Goal: Task Accomplishment & Management: Manage account settings

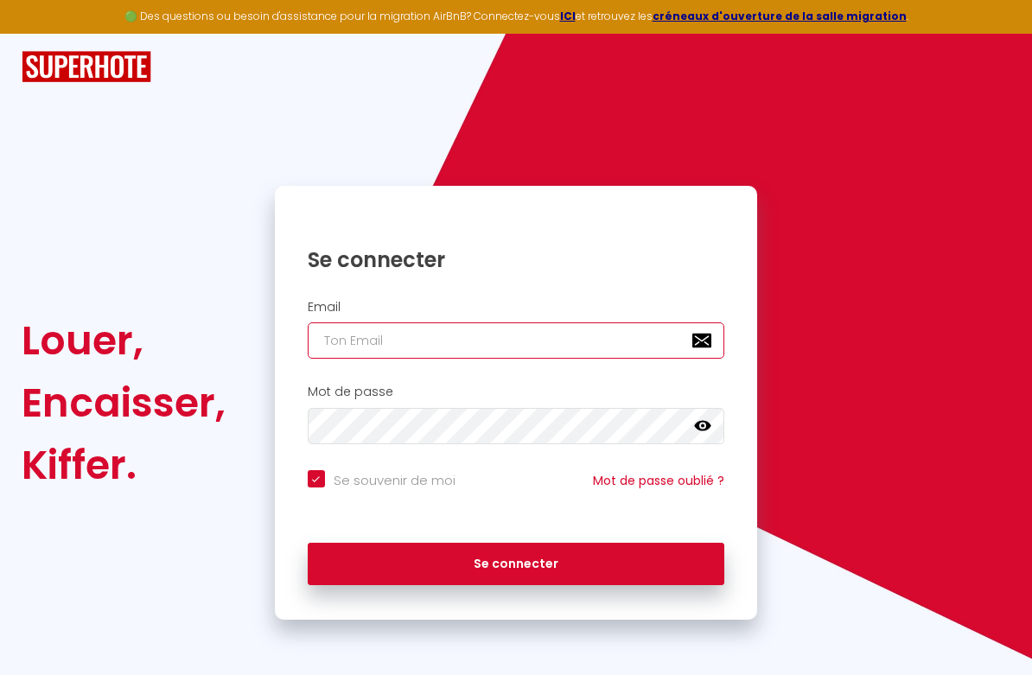
click at [455, 335] on input "email" at bounding box center [516, 340] width 417 height 36
type input "[EMAIL_ADDRESS][DOMAIN_NAME]"
click at [308, 543] on button "Se connecter" at bounding box center [516, 564] width 417 height 43
checkbox input "true"
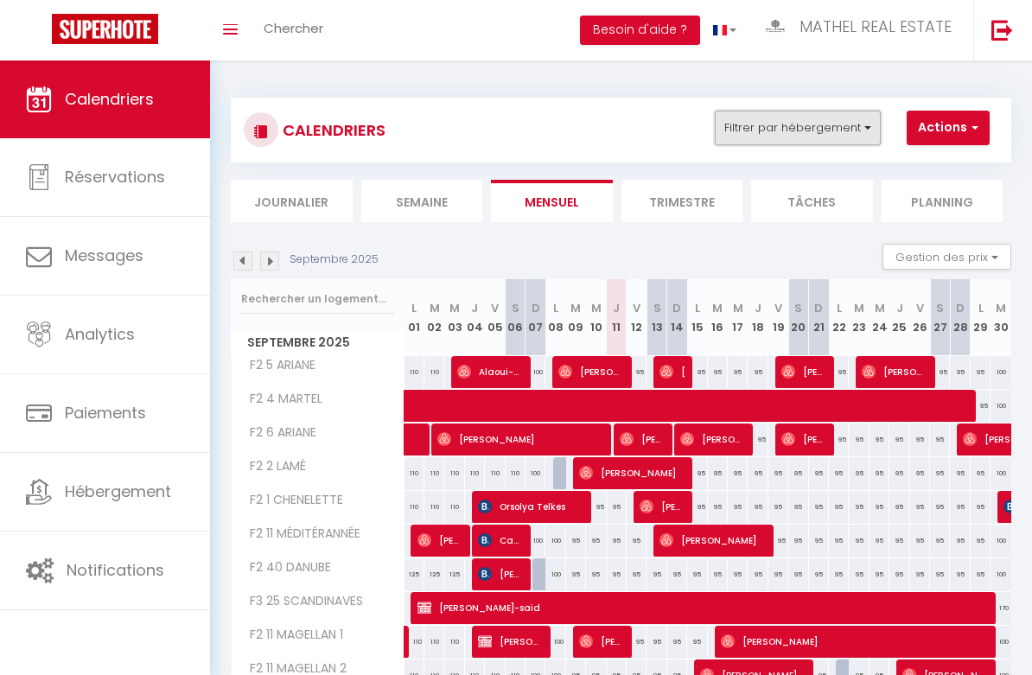
click at [849, 134] on button "Filtrer par hébergement" at bounding box center [798, 128] width 166 height 35
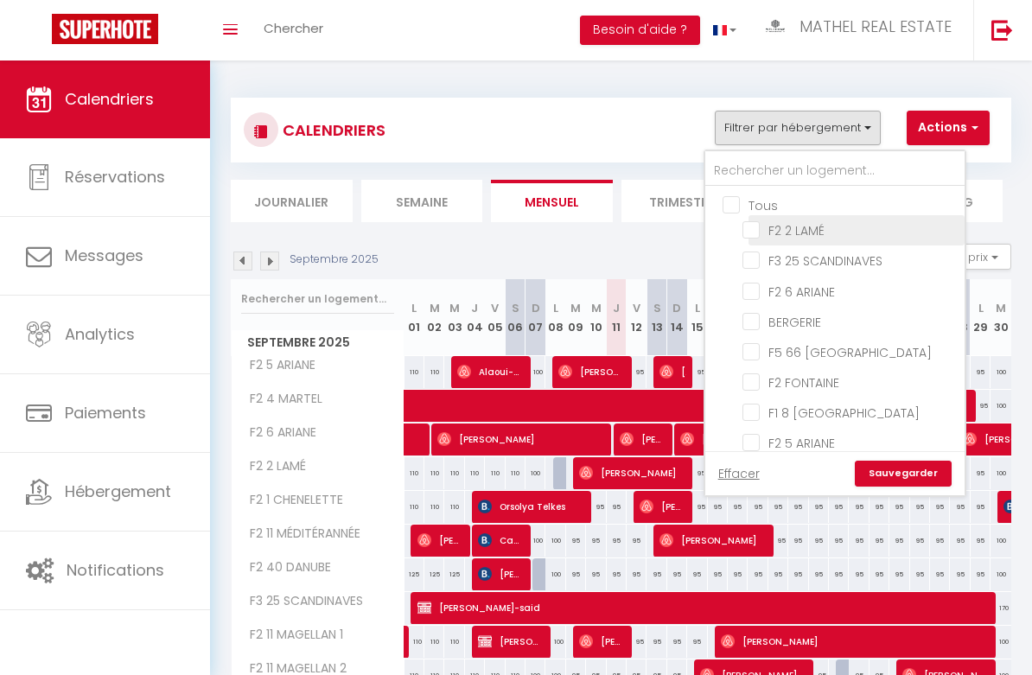
click at [771, 233] on input "F2 2 LAMÉ" at bounding box center [850, 228] width 216 height 17
checkbox input "true"
checkbox input "false"
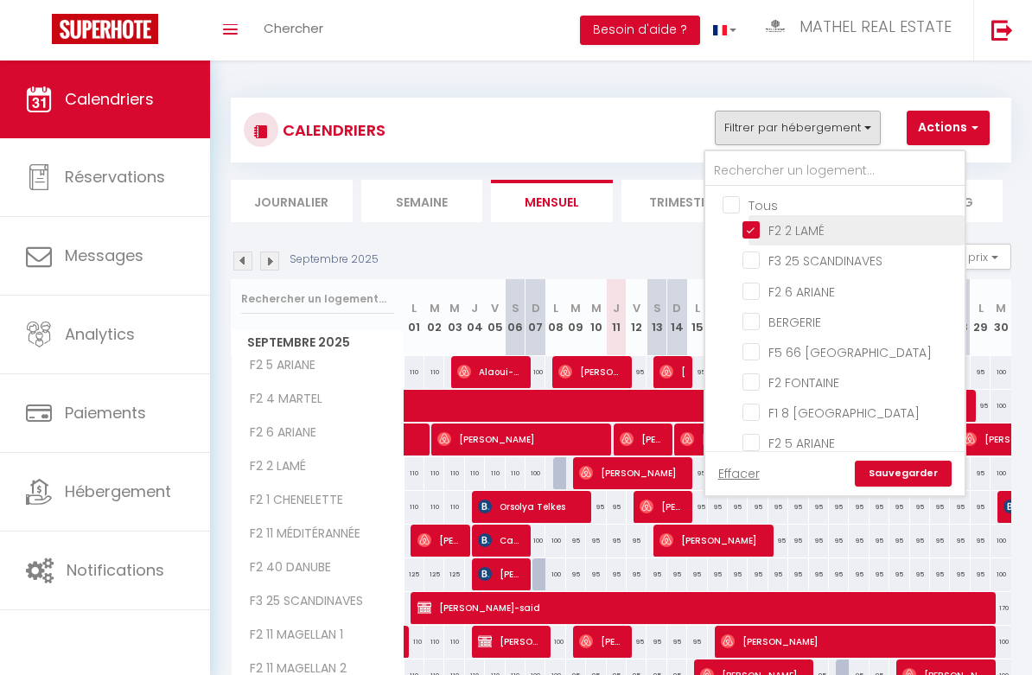
checkbox input "false"
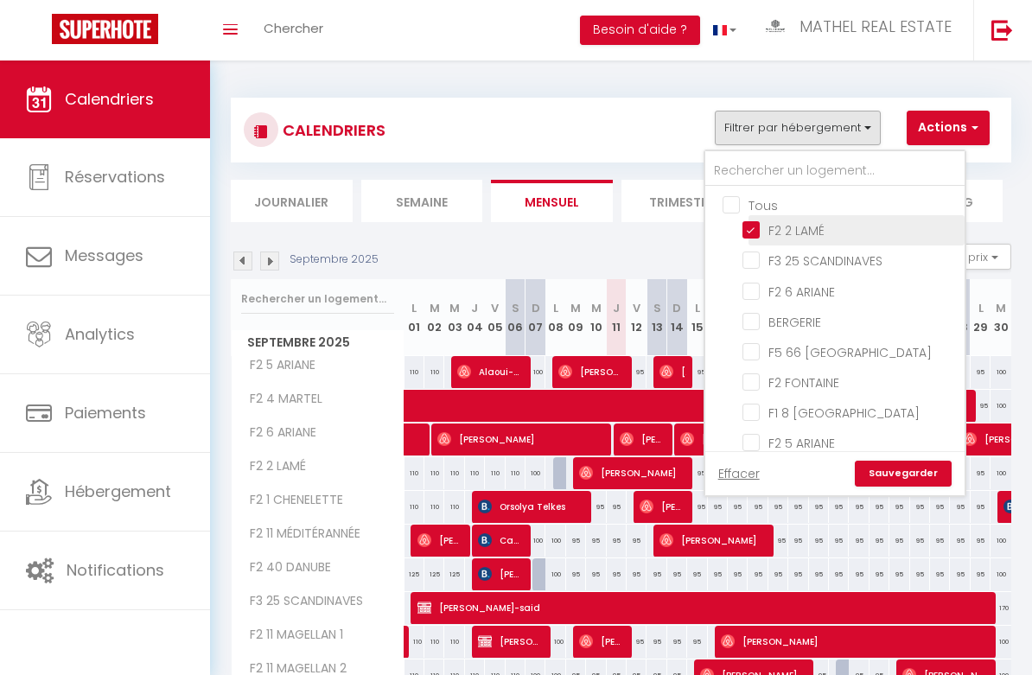
checkbox input "false"
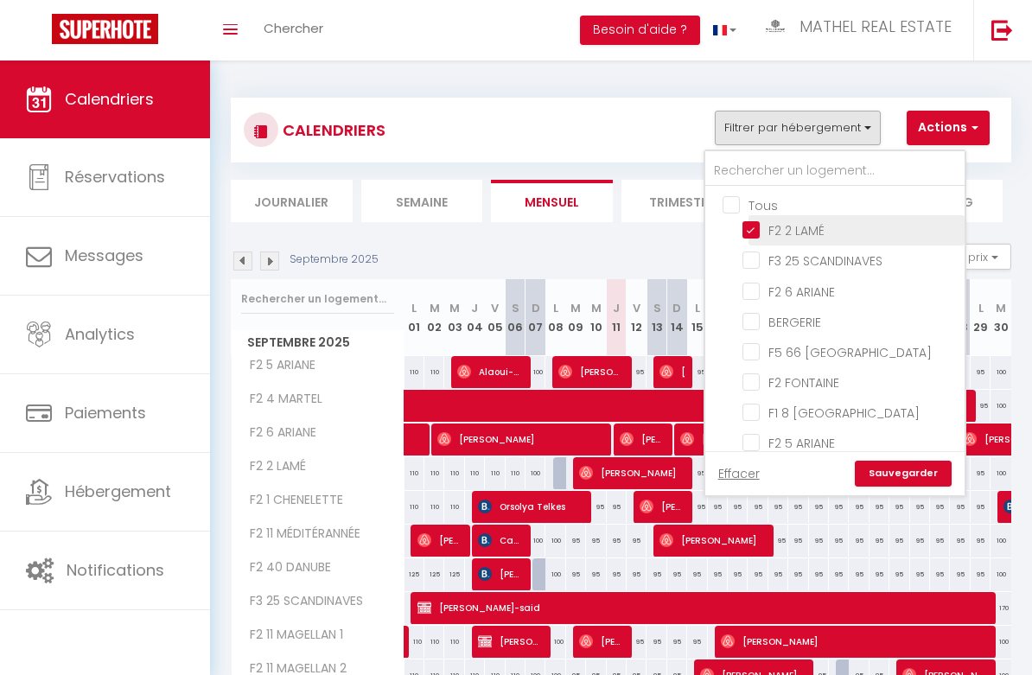
checkbox input "false"
click at [898, 472] on link "Sauvegarder" at bounding box center [903, 474] width 97 height 26
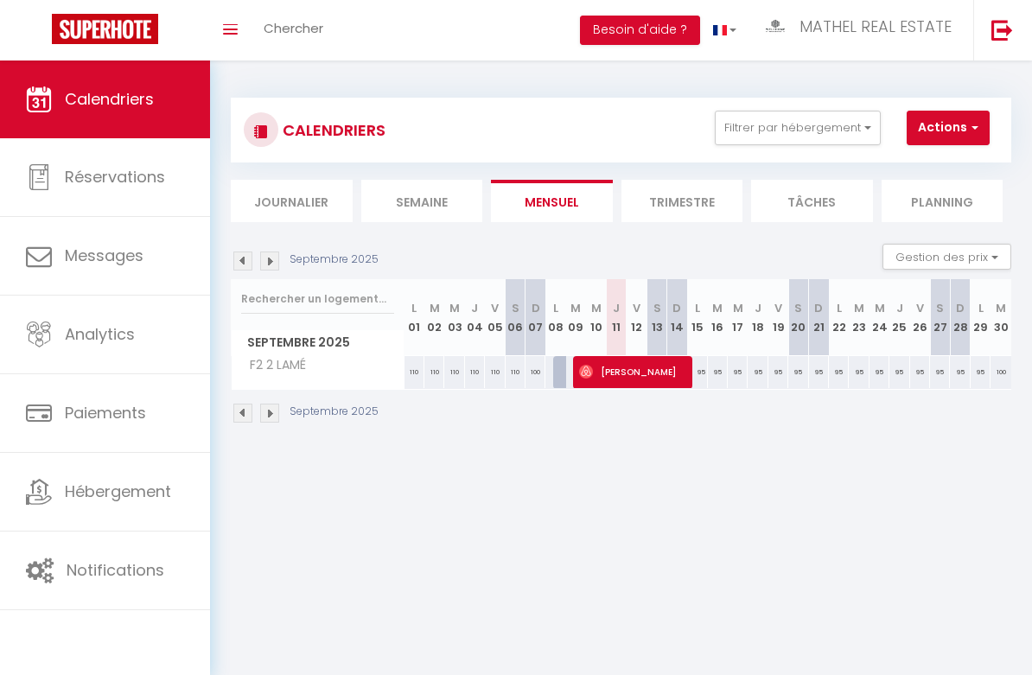
click at [273, 274] on div "Septembre 2025 Gestion des prix Nb Nuits minimum Règles Disponibilité" at bounding box center [621, 261] width 780 height 35
click at [271, 264] on img at bounding box center [269, 261] width 19 height 19
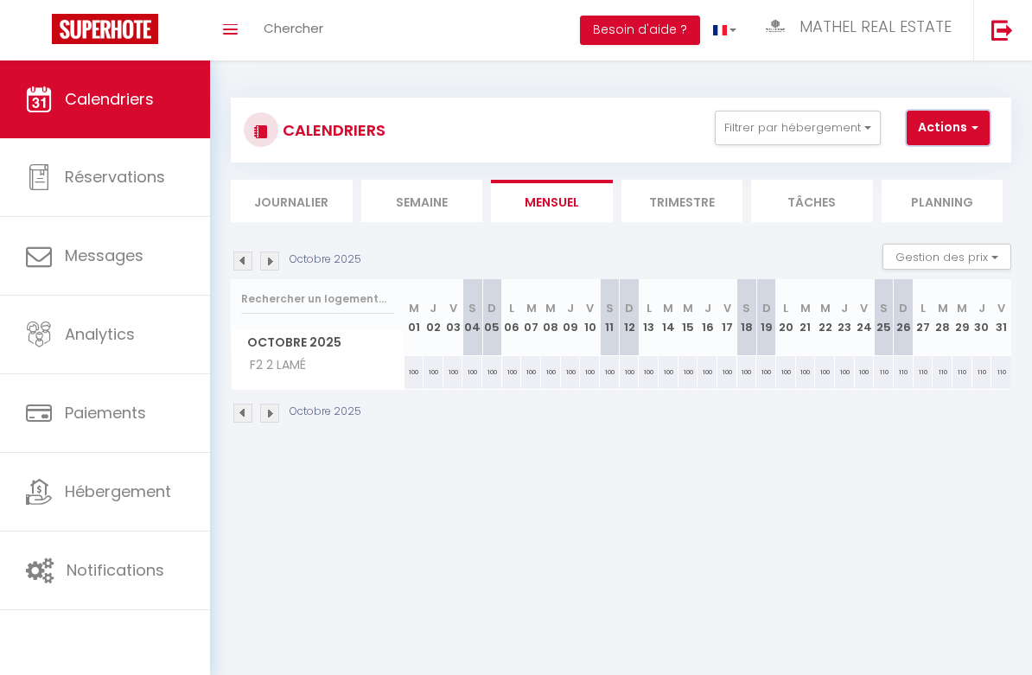
click at [944, 126] on button "Actions" at bounding box center [948, 128] width 83 height 35
click at [927, 164] on link "Nouvelle réservation" at bounding box center [955, 168] width 150 height 26
select select
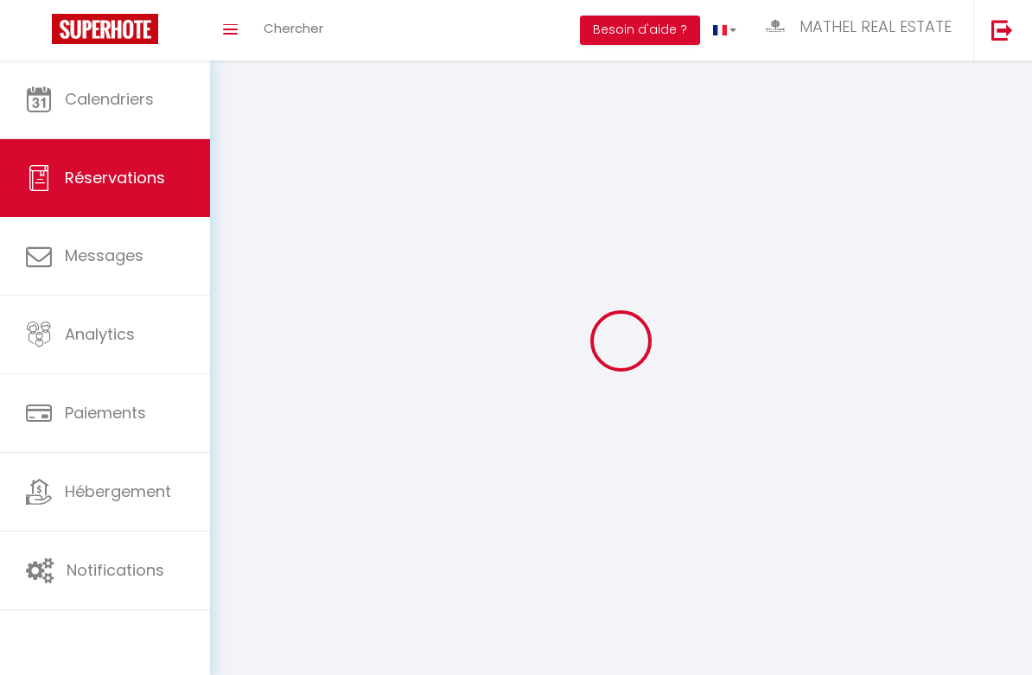
select select
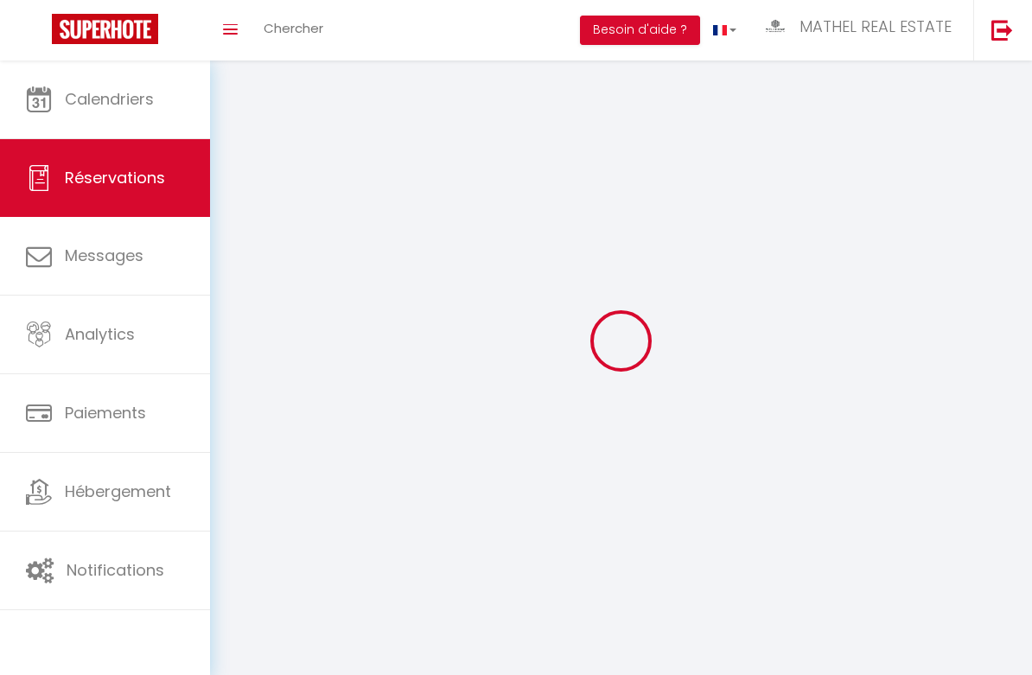
select select
checkbox input "false"
select select
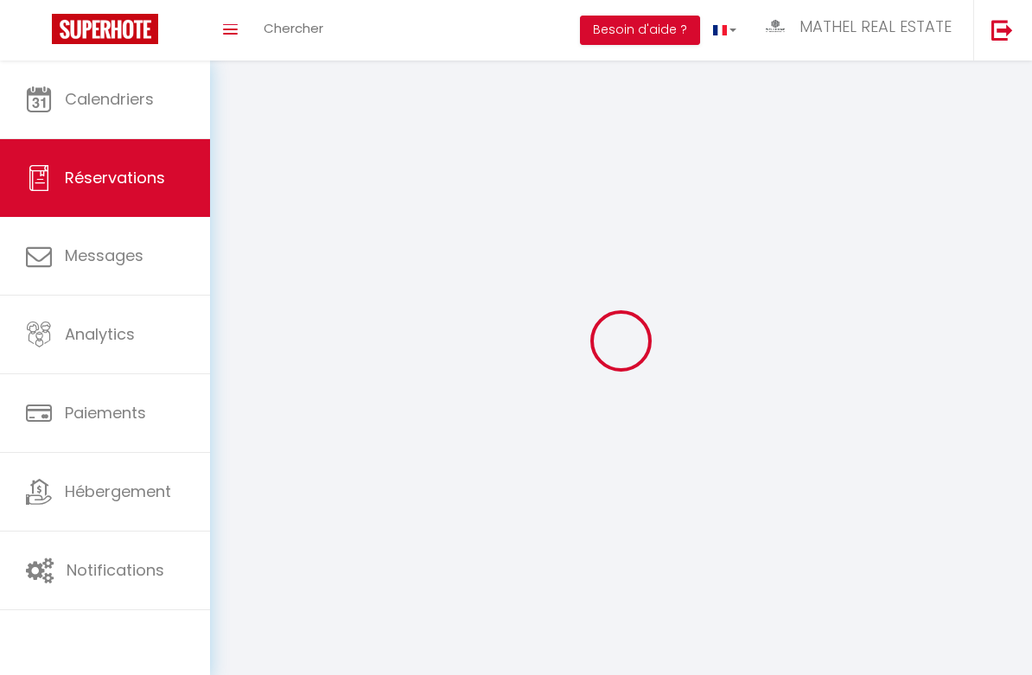
select select
checkbox input "false"
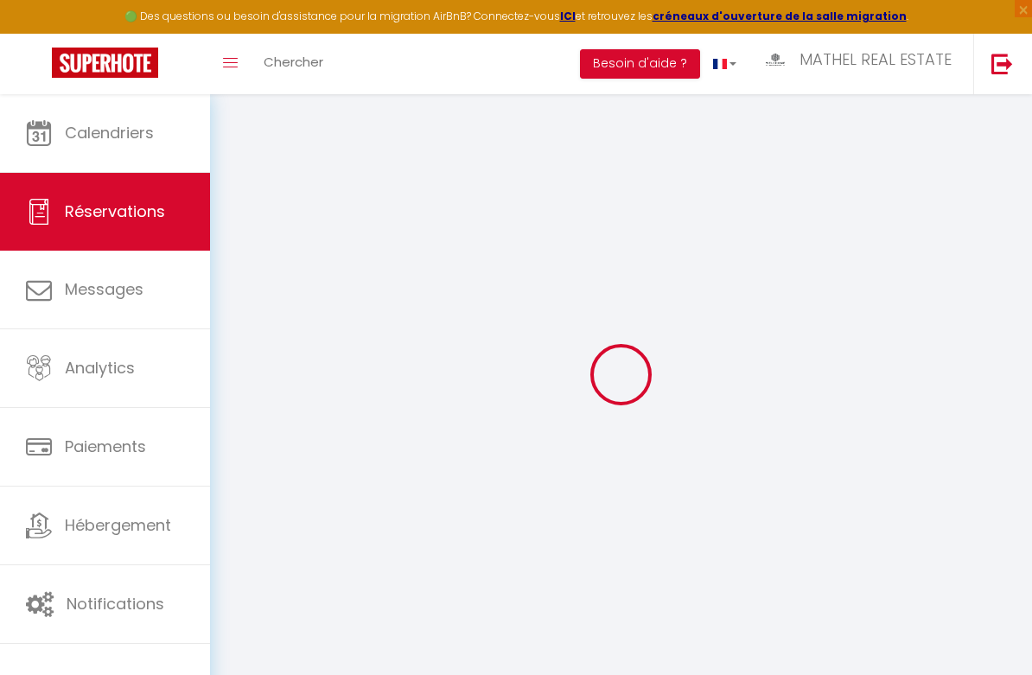
select select
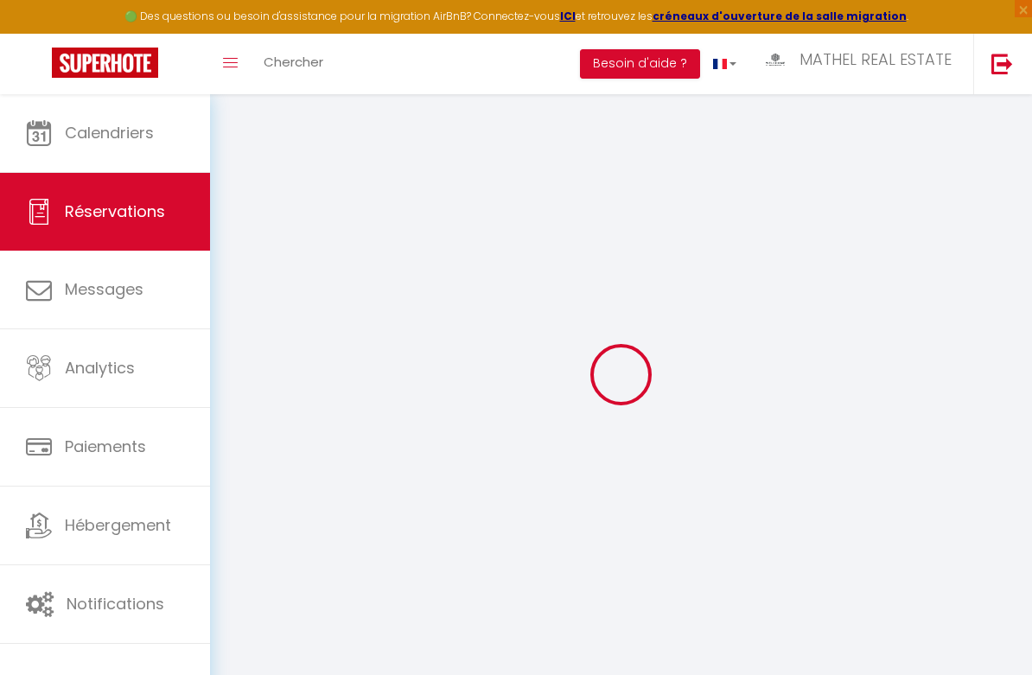
select select
checkbox input "false"
select select
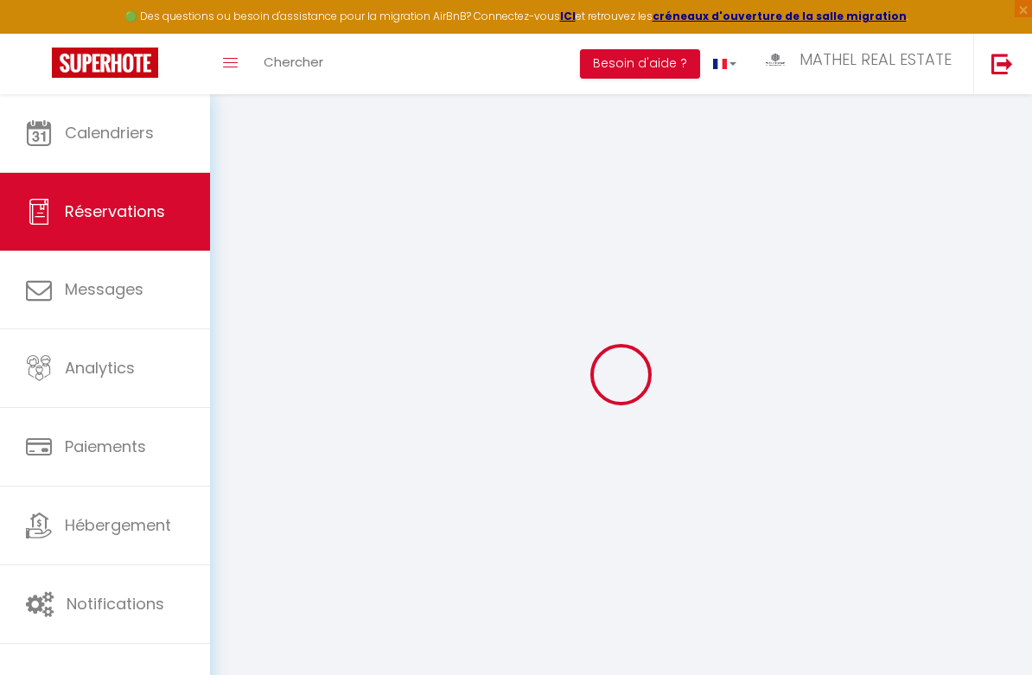
select select
checkbox input "false"
select select
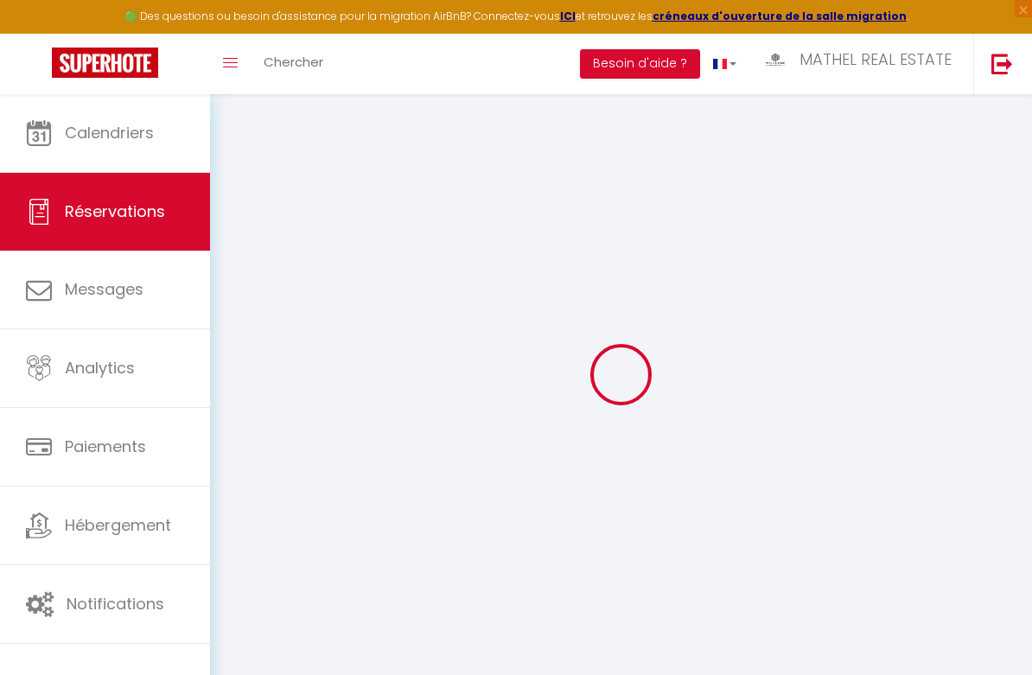
select select
checkbox input "false"
select select
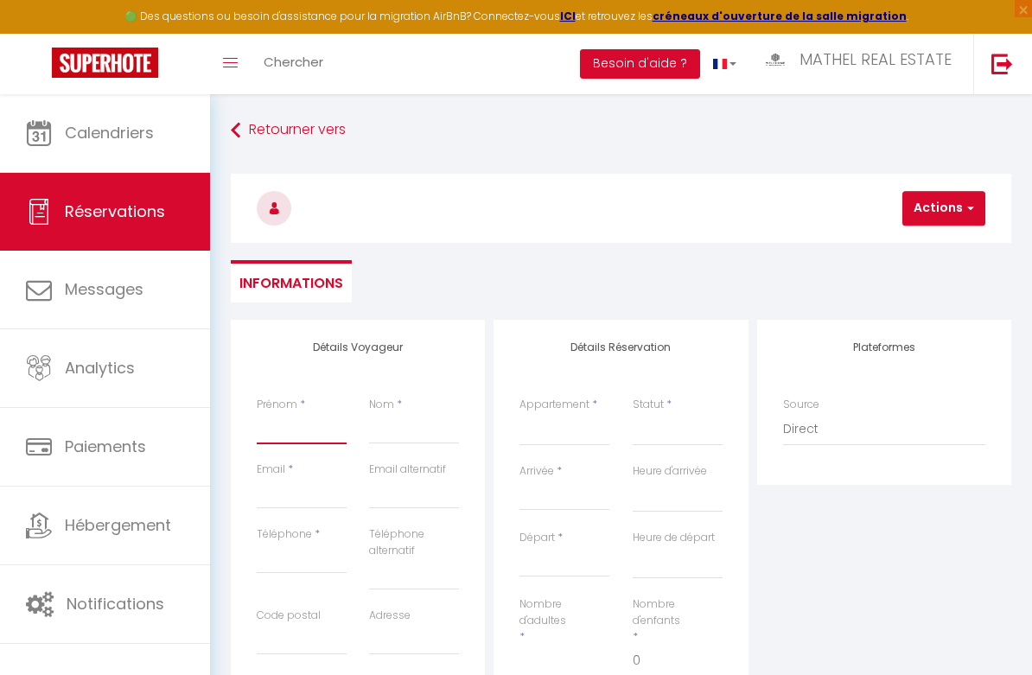
click at [303, 437] on input "Prénom" at bounding box center [302, 428] width 90 height 31
type input "M"
select select
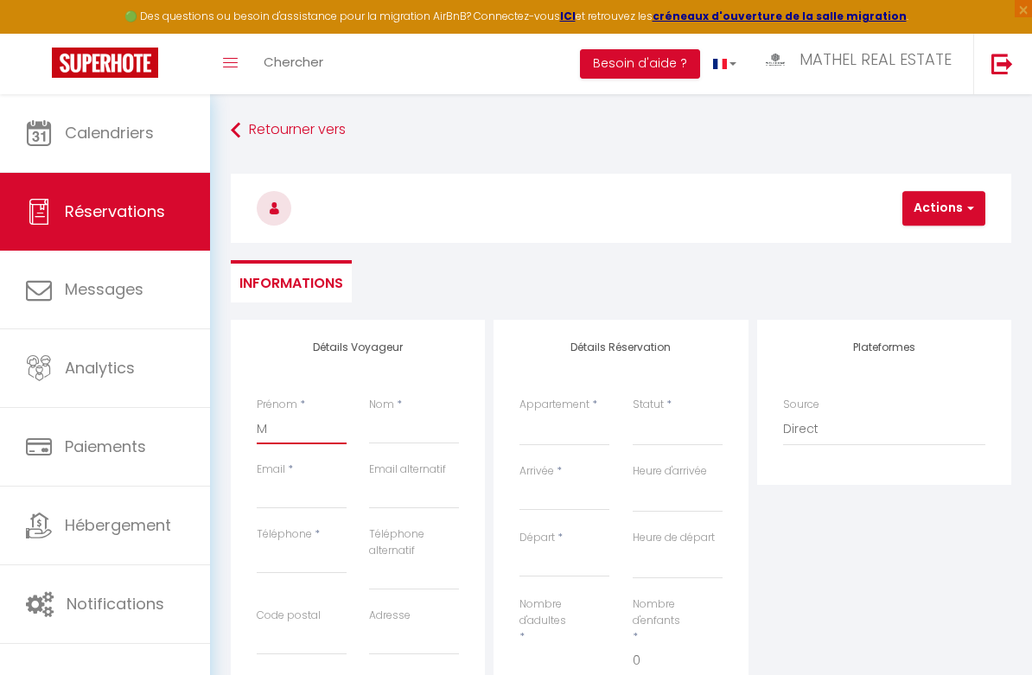
select select
checkbox input "false"
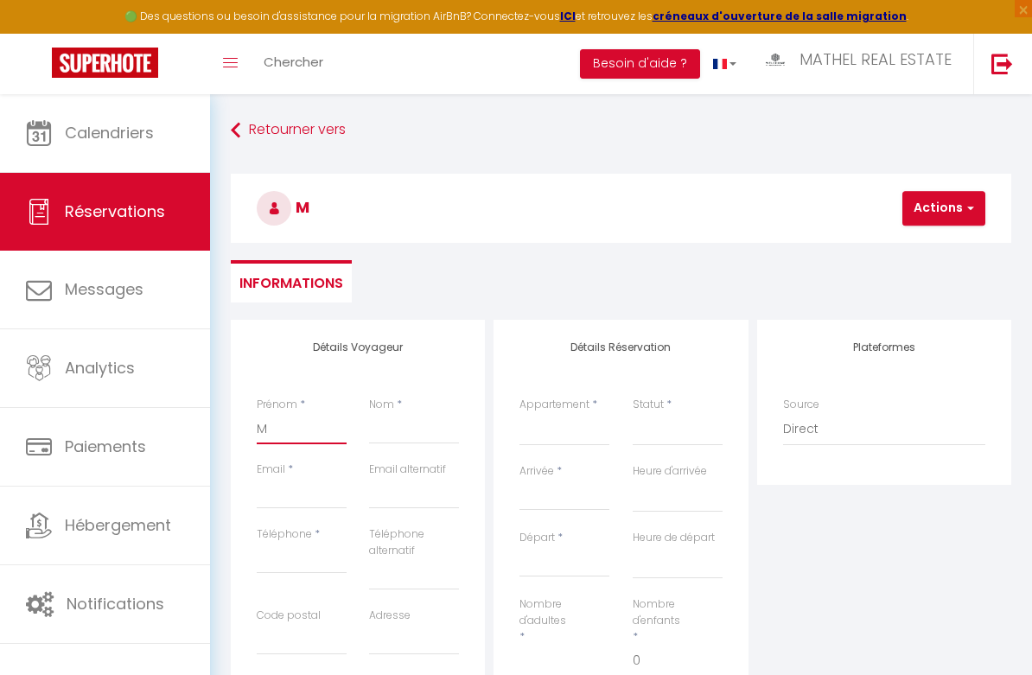
type input "Me"
select select
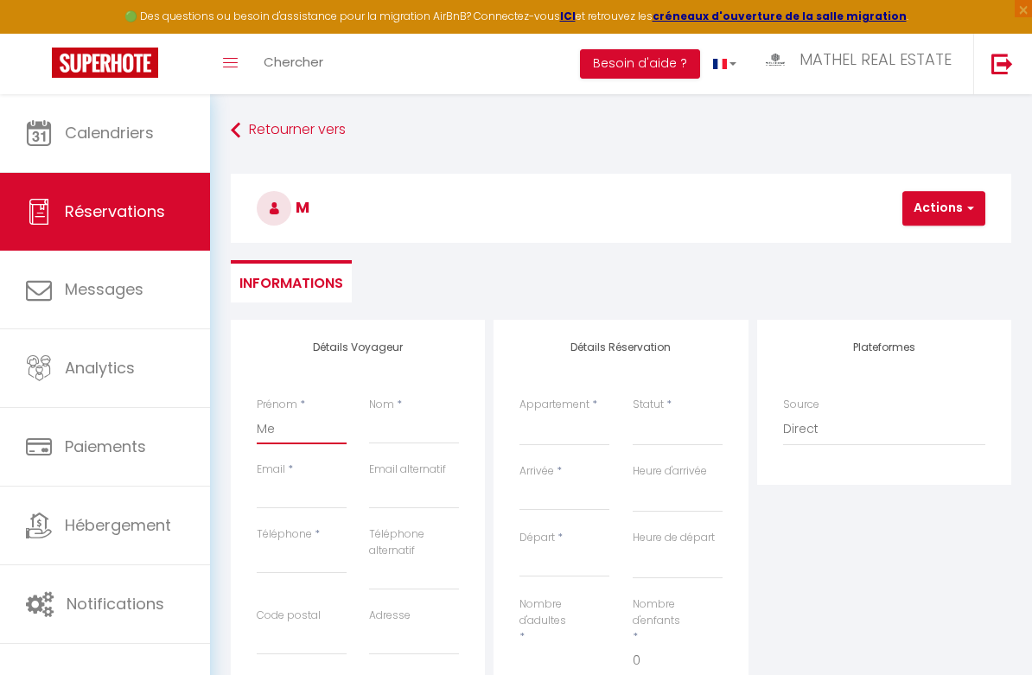
select select
checkbox input "false"
type input "[PERSON_NAME]"
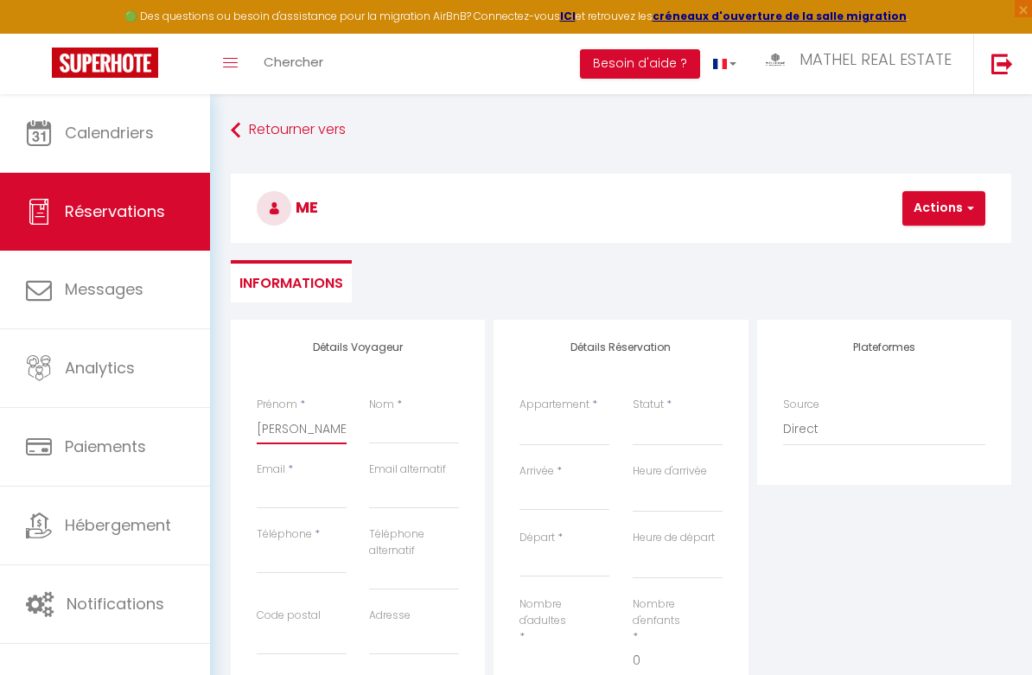
select select
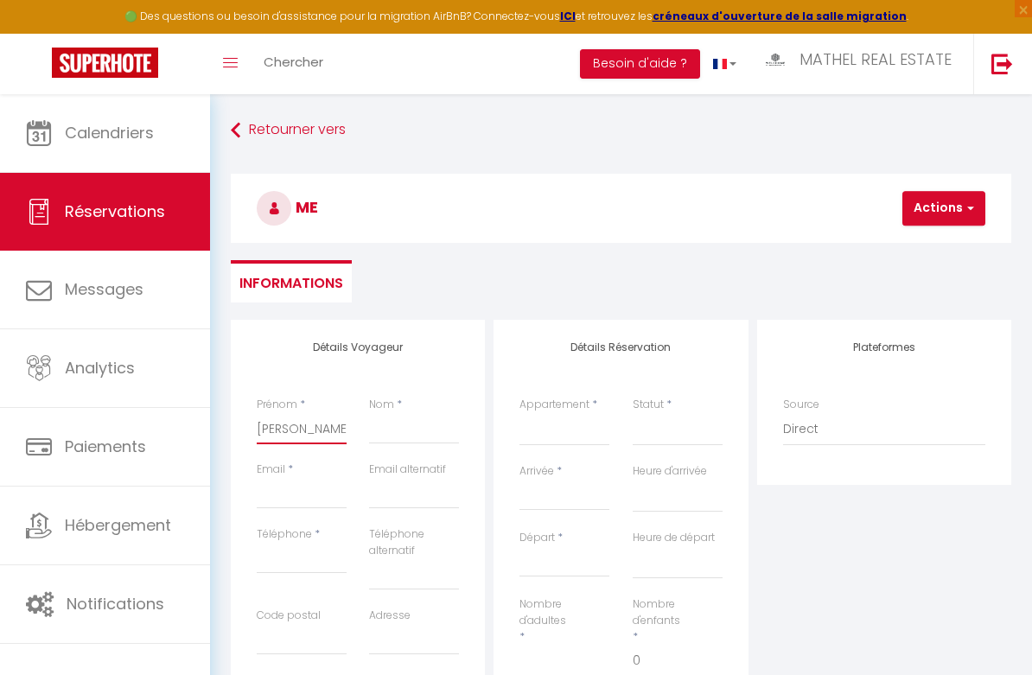
select select
checkbox input "false"
type input "Mela"
select select
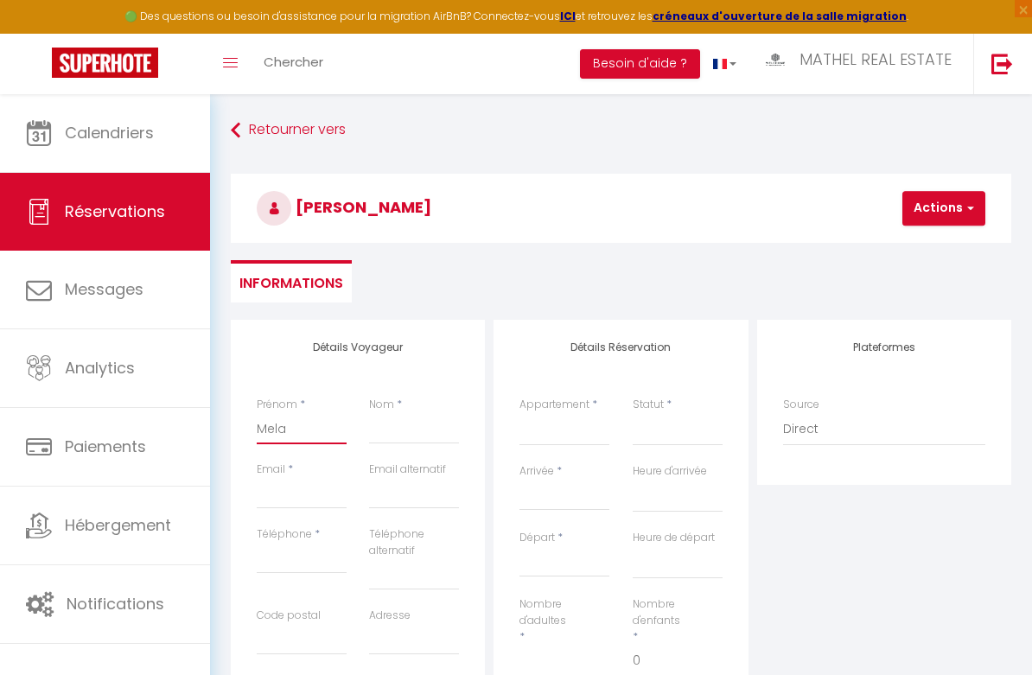
select select
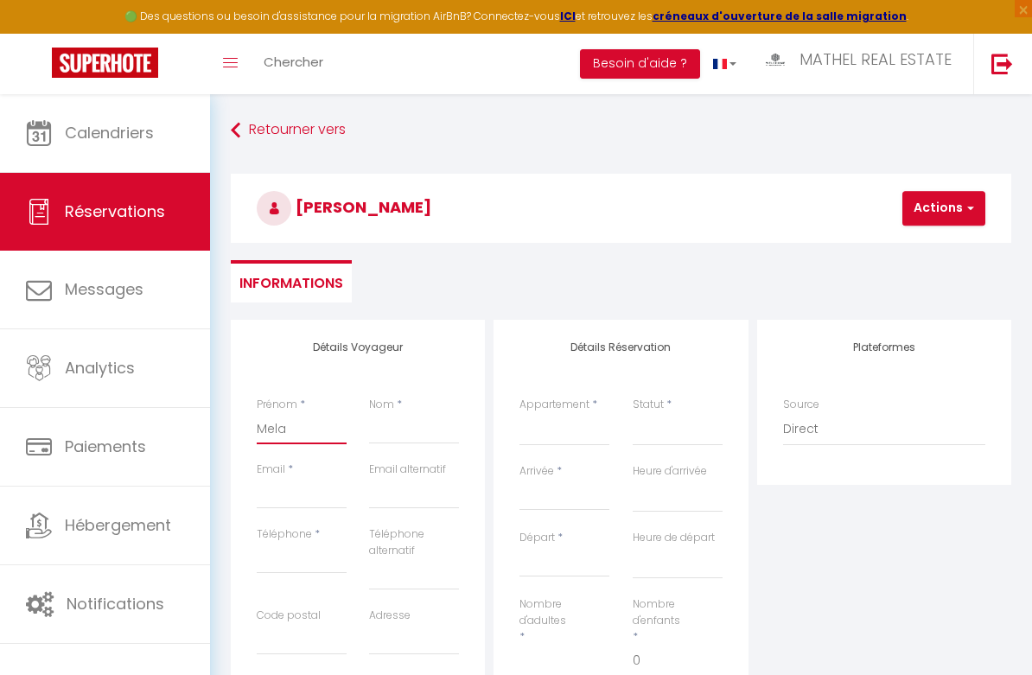
select select
checkbox input "false"
type input "Melan"
select select
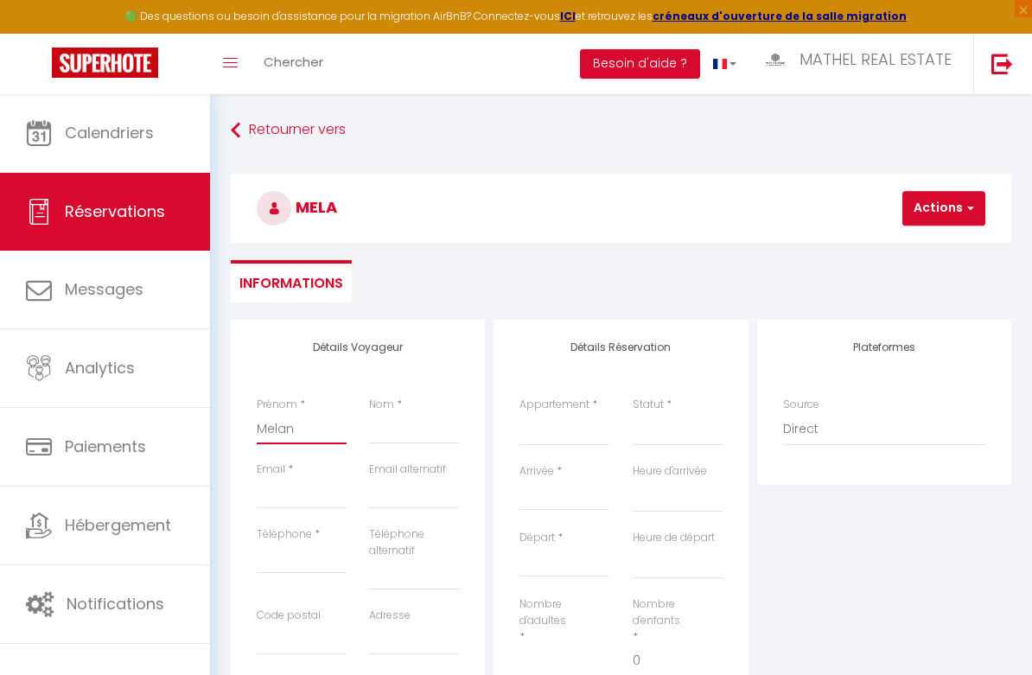
select select
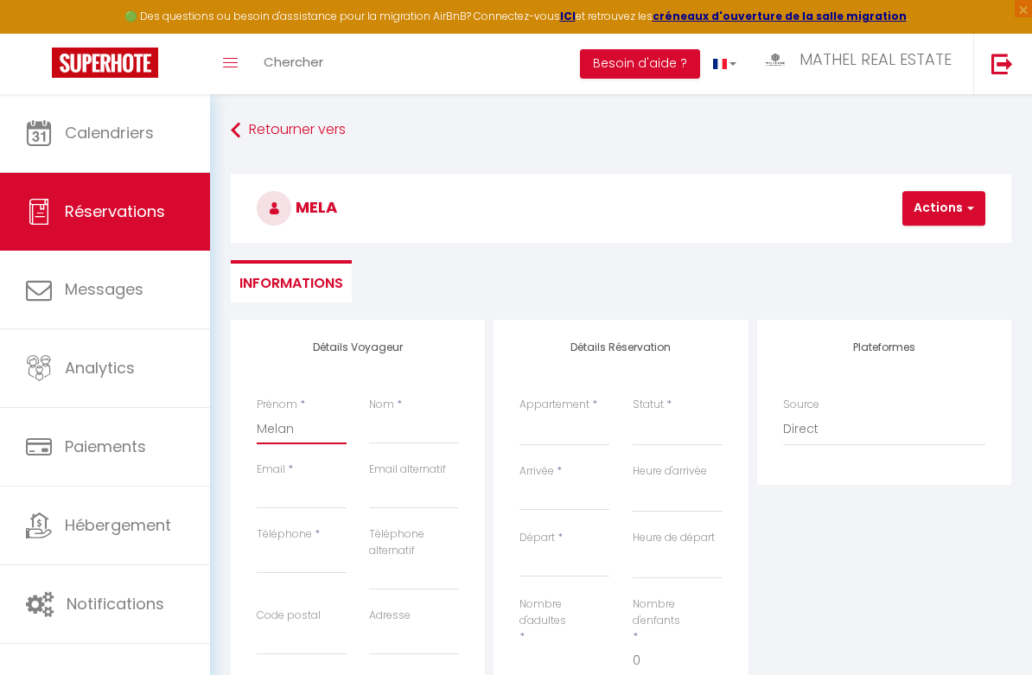
checkbox input "false"
type input "[PERSON_NAME]"
select select
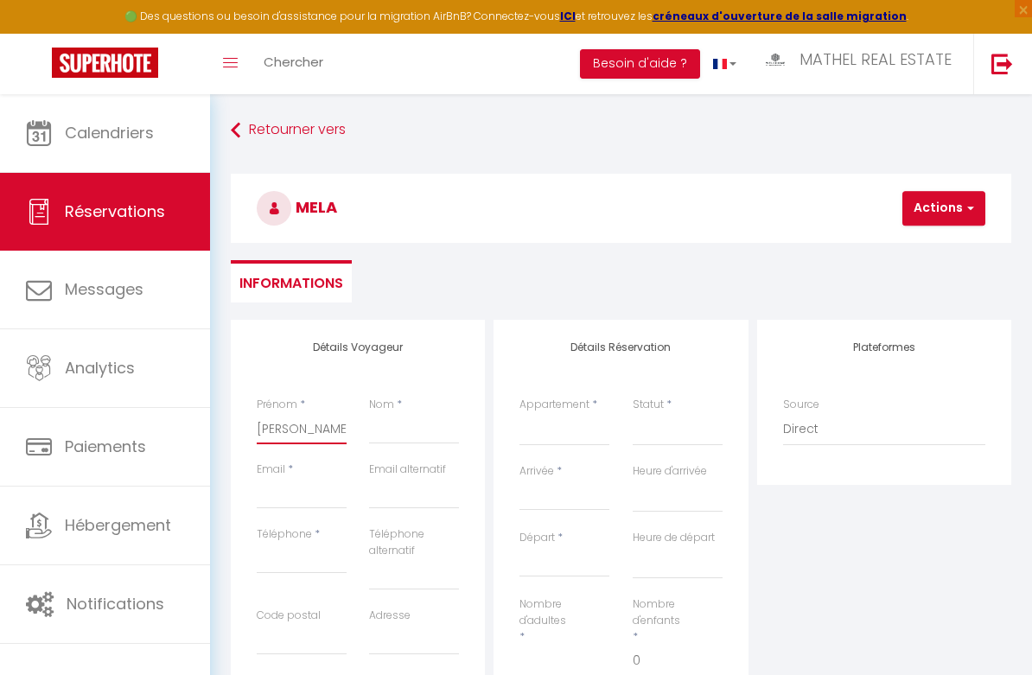
select select
checkbox input "false"
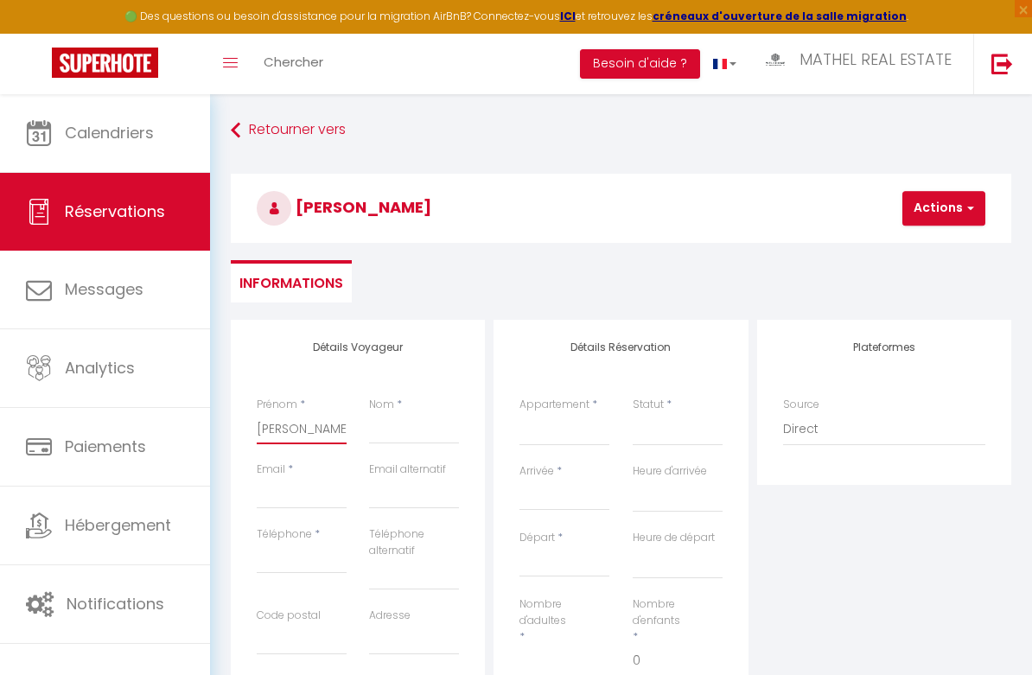
type input "[PERSON_NAME]"
select select
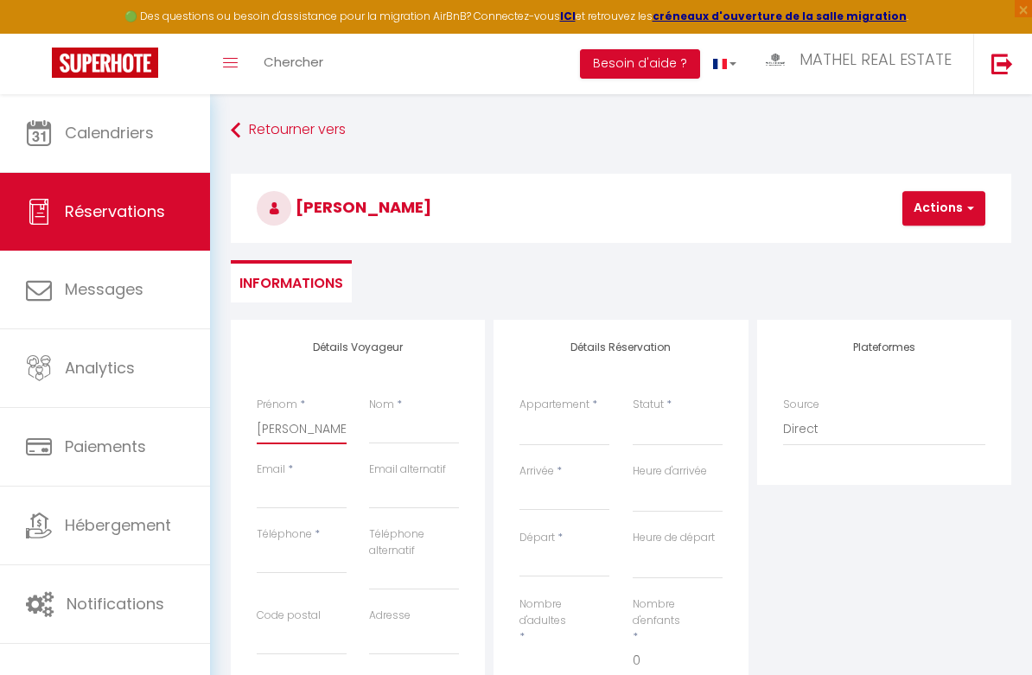
select select
checkbox input "false"
type input "[PERSON_NAME]"
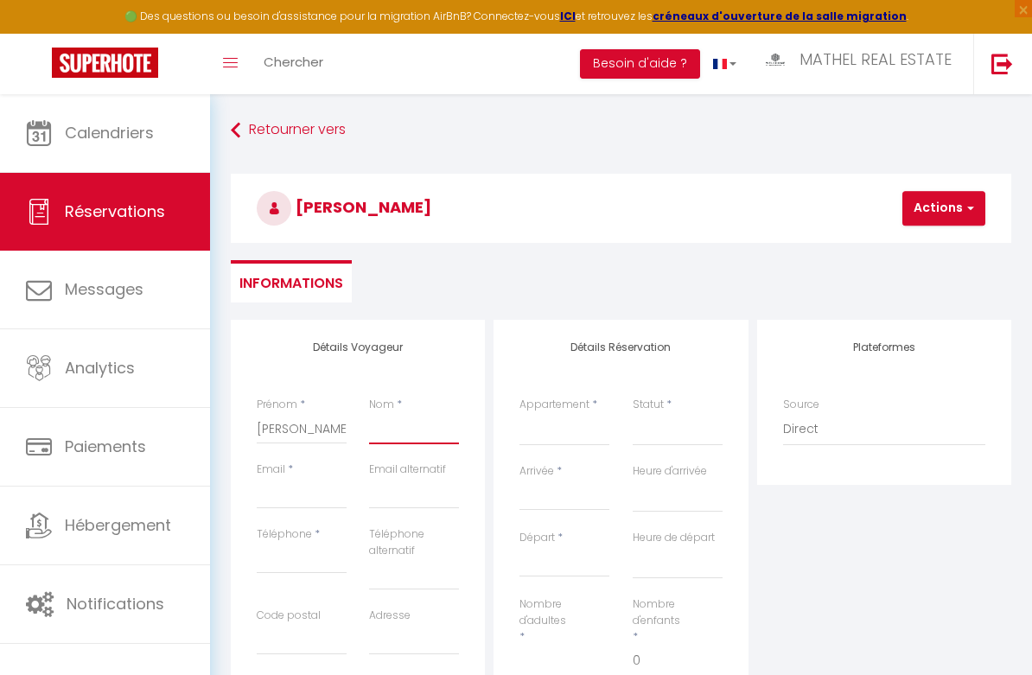
type input "P"
select select
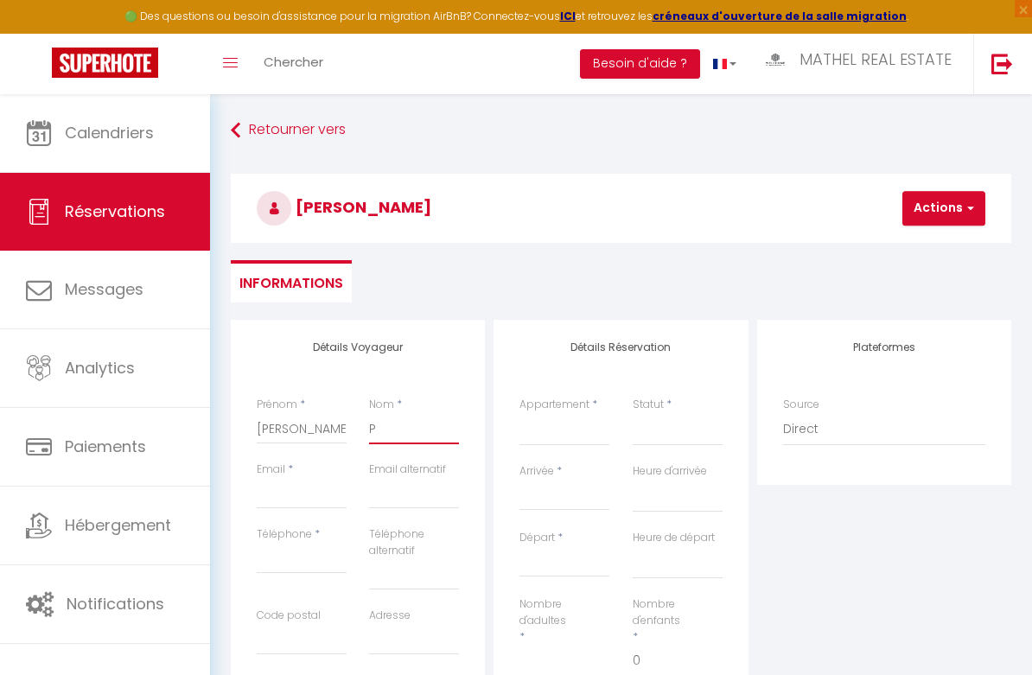
select select
checkbox input "false"
type input "PI"
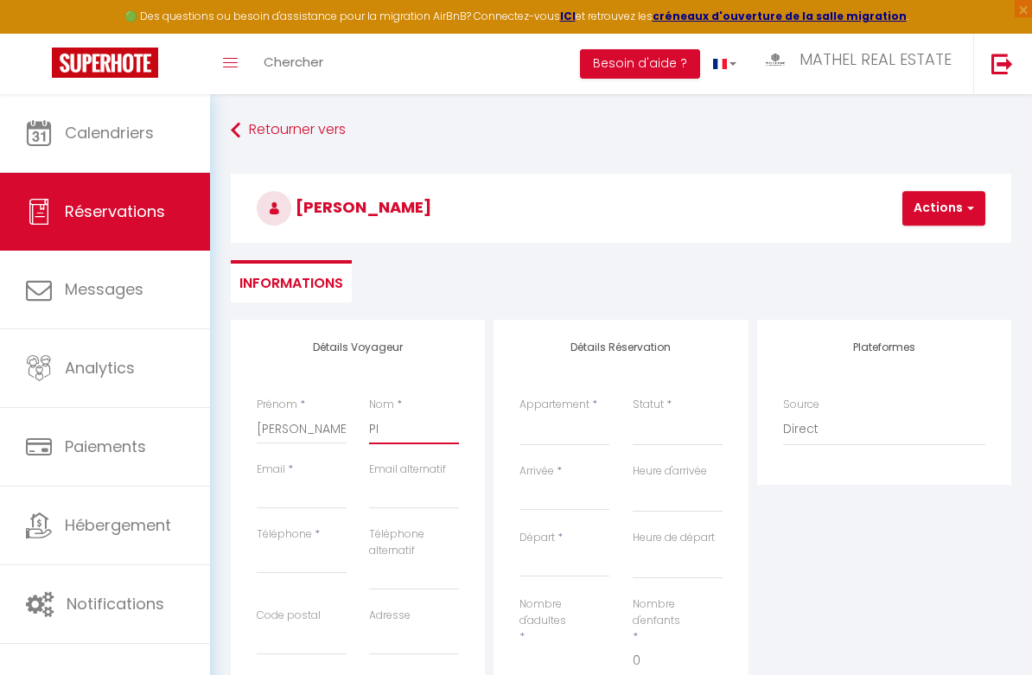
select select
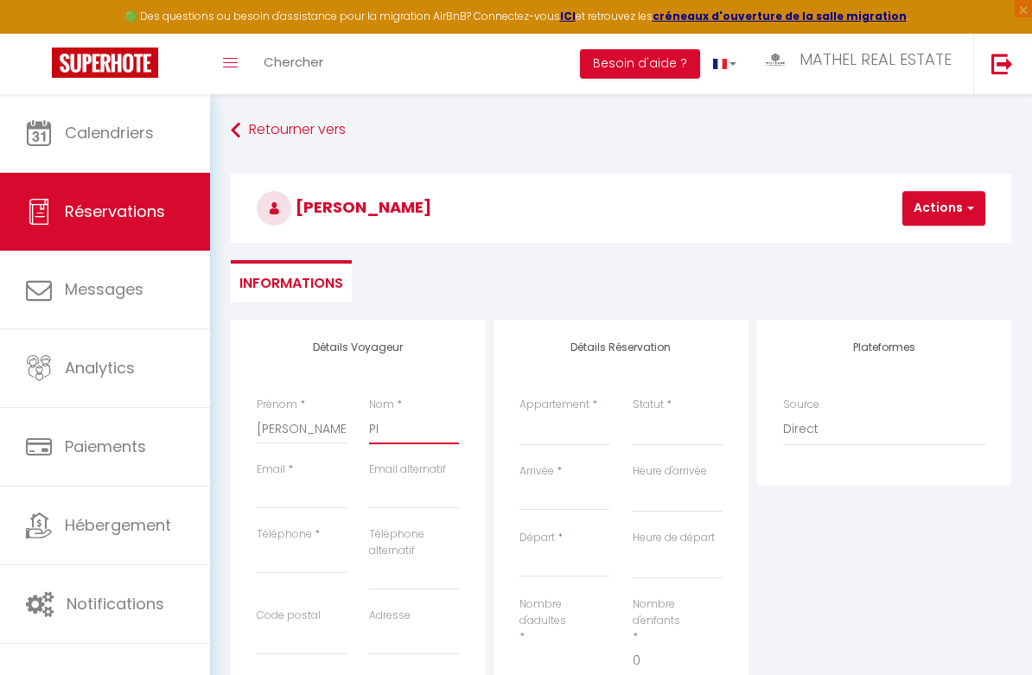
select select
checkbox input "false"
type input "PIR"
select select
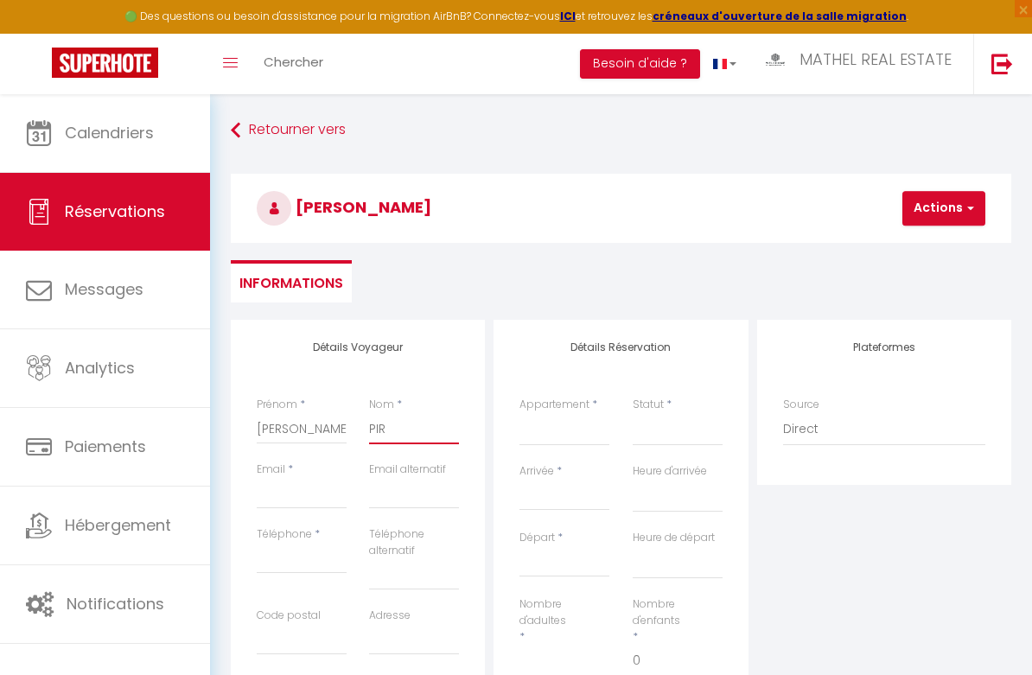
select select
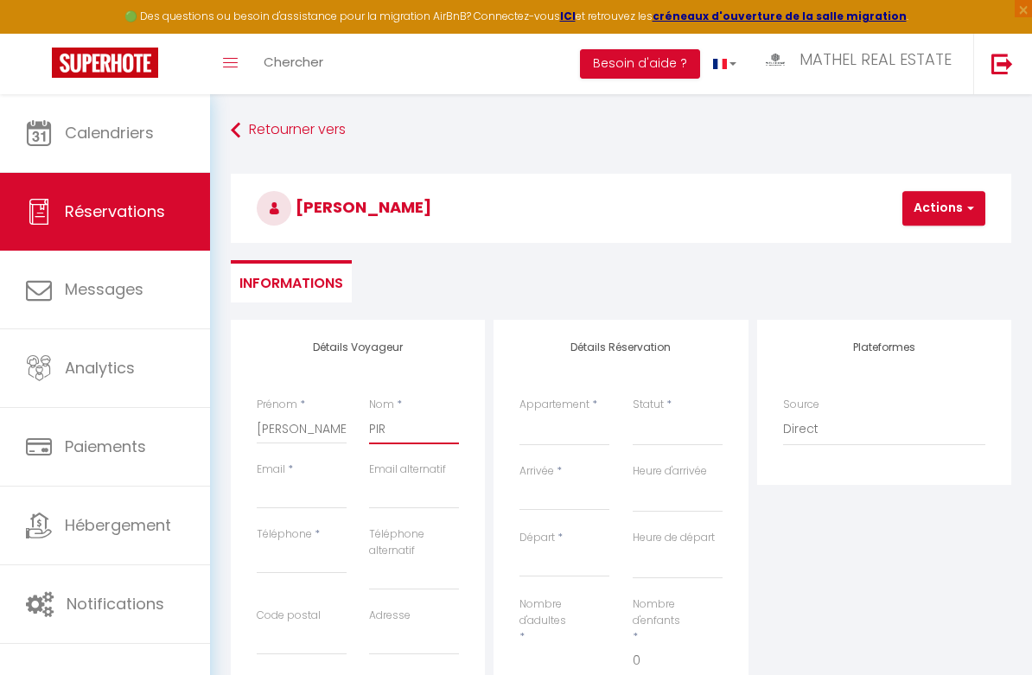
select select
checkbox input "false"
type input "PIRE"
select select
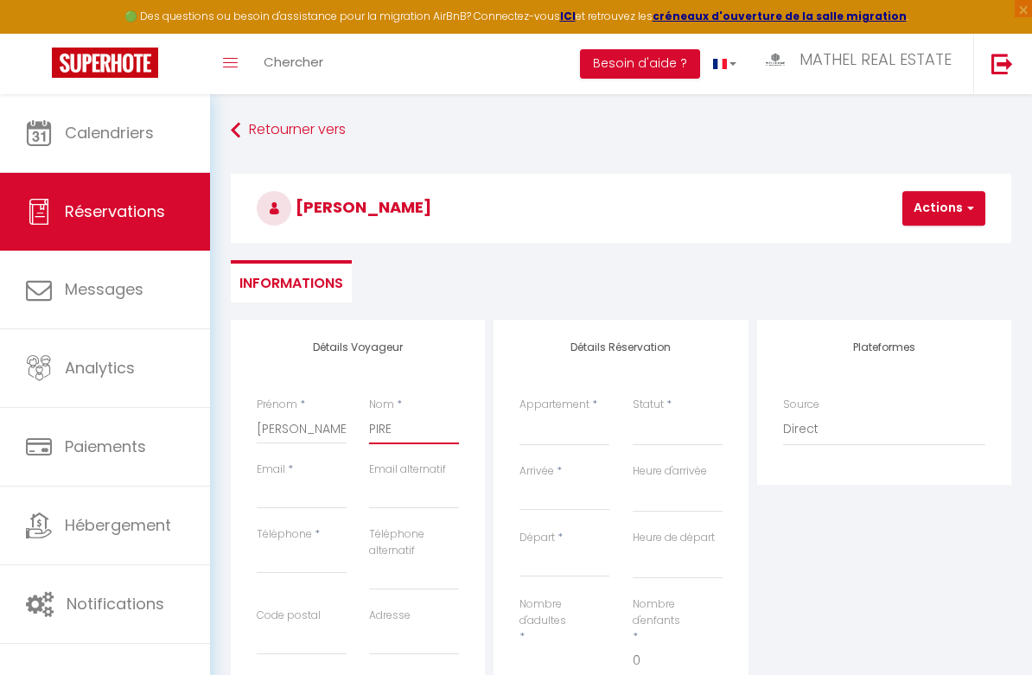
select select
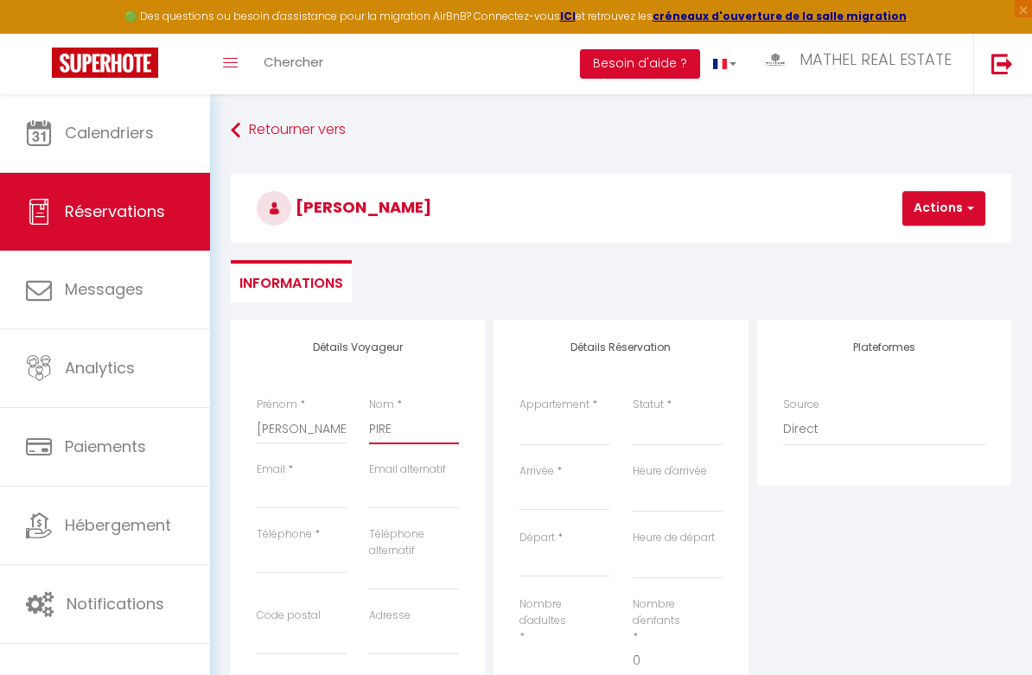
checkbox input "false"
type input "PIRES"
select select
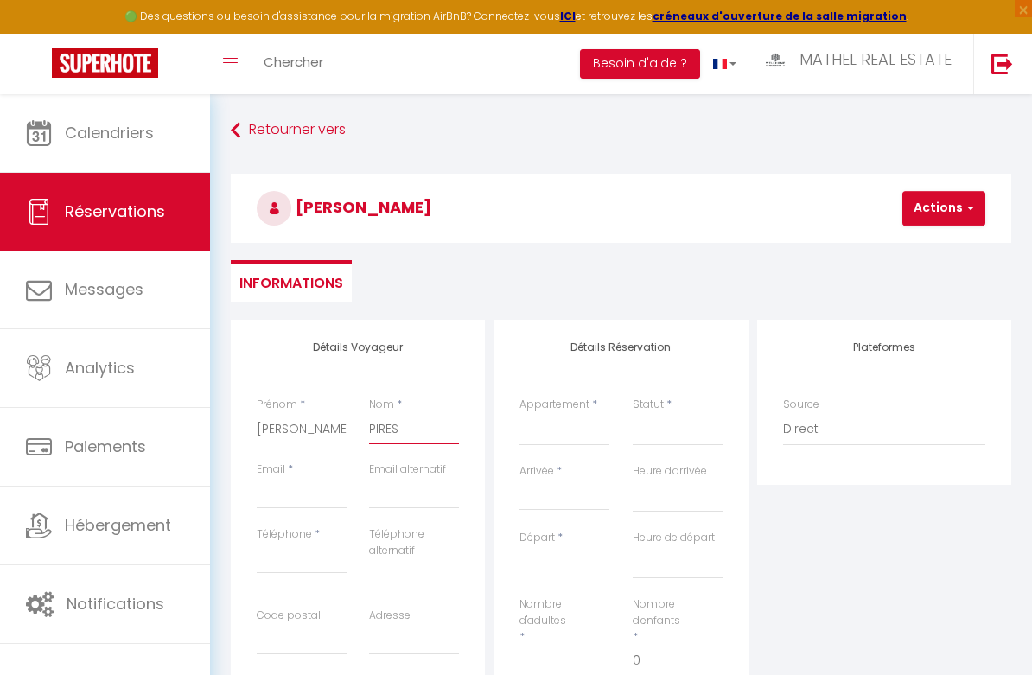
select select
checkbox input "false"
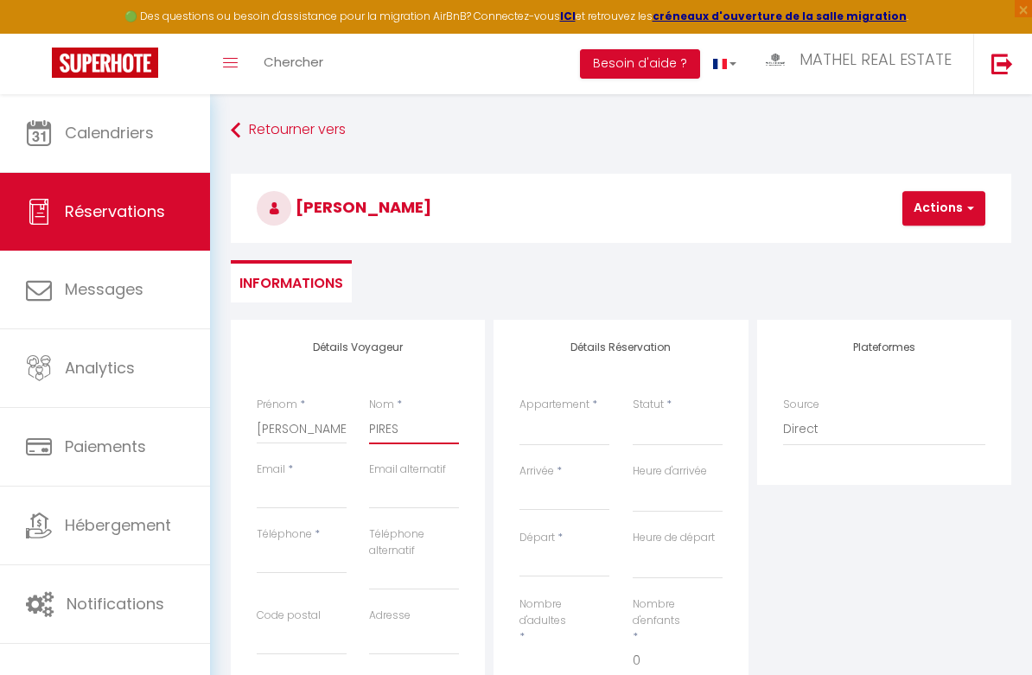
type input "PIRES"
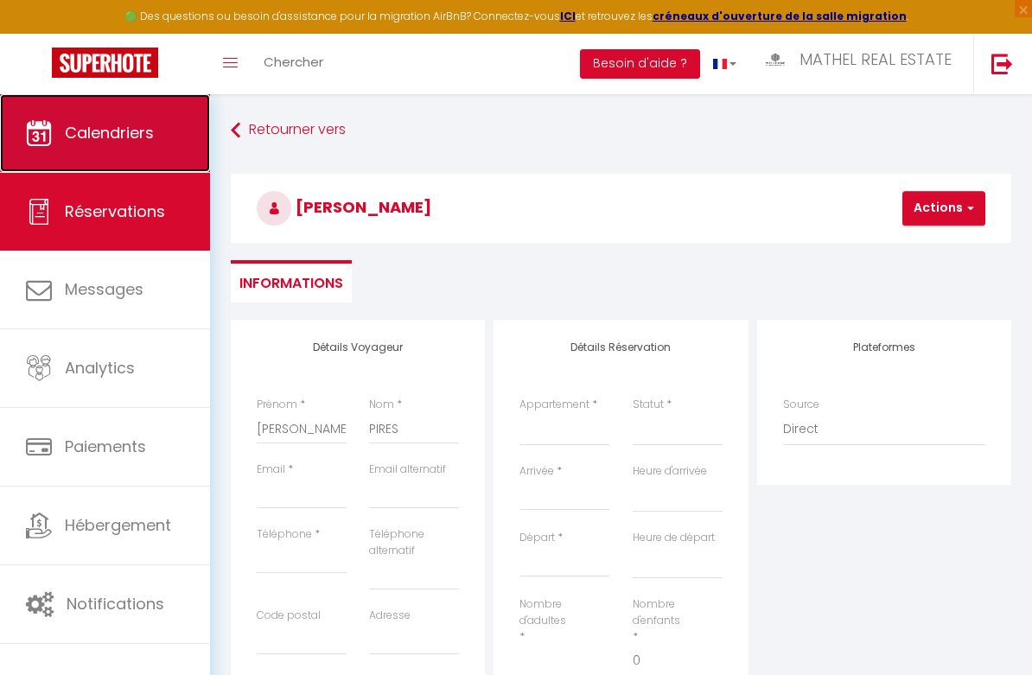
click at [142, 125] on span "Calendriers" at bounding box center [109, 133] width 89 height 22
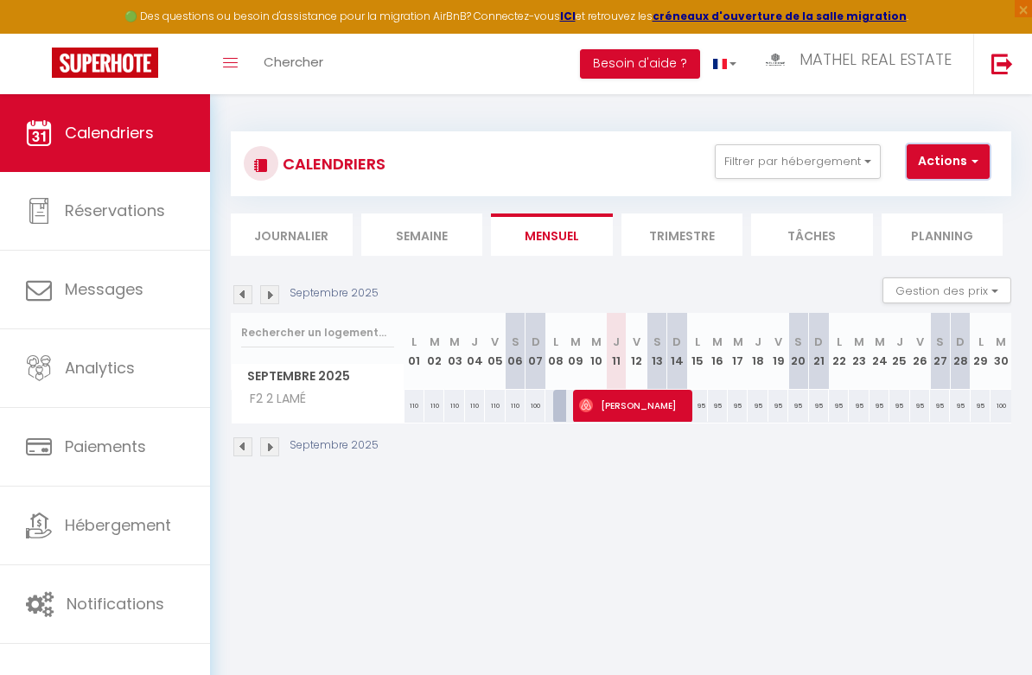
click at [958, 156] on button "Actions" at bounding box center [948, 161] width 83 height 35
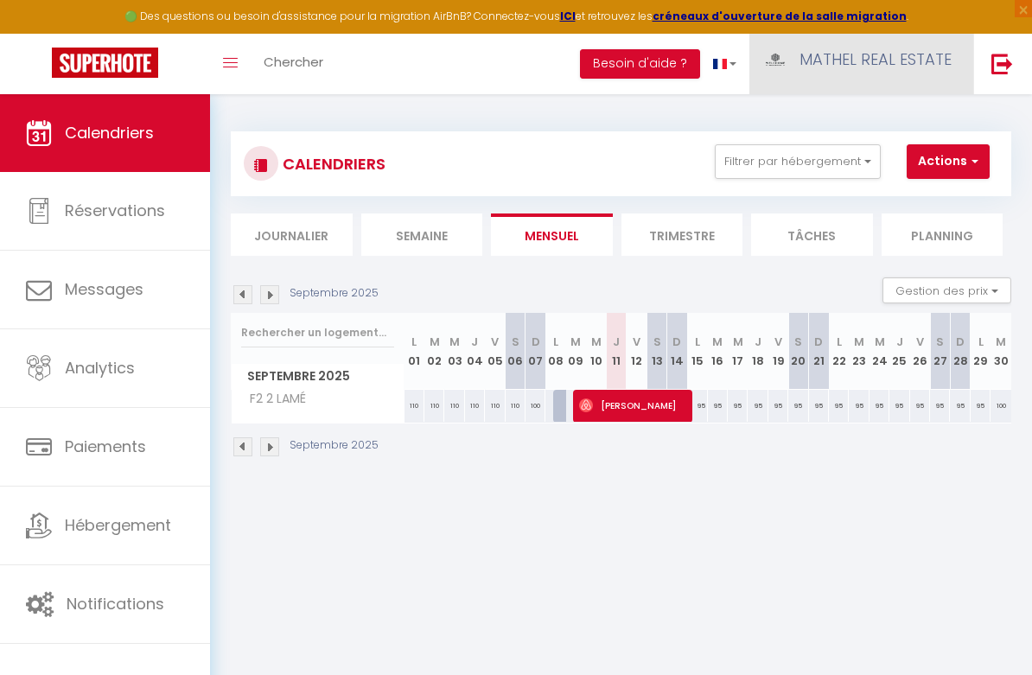
click at [896, 83] on link "MATHEL REAL ESTATE" at bounding box center [861, 64] width 224 height 60
drag, startPoint x: 762, startPoint y: 112, endPoint x: 880, endPoint y: 145, distance: 122.0
click at [771, 116] on div "CALENDRIERS Filtrer par hébergement Tous F2 2 LAMÉ F3 25 SCANDINAVES F2 6 [PERS…" at bounding box center [621, 294] width 822 height 401
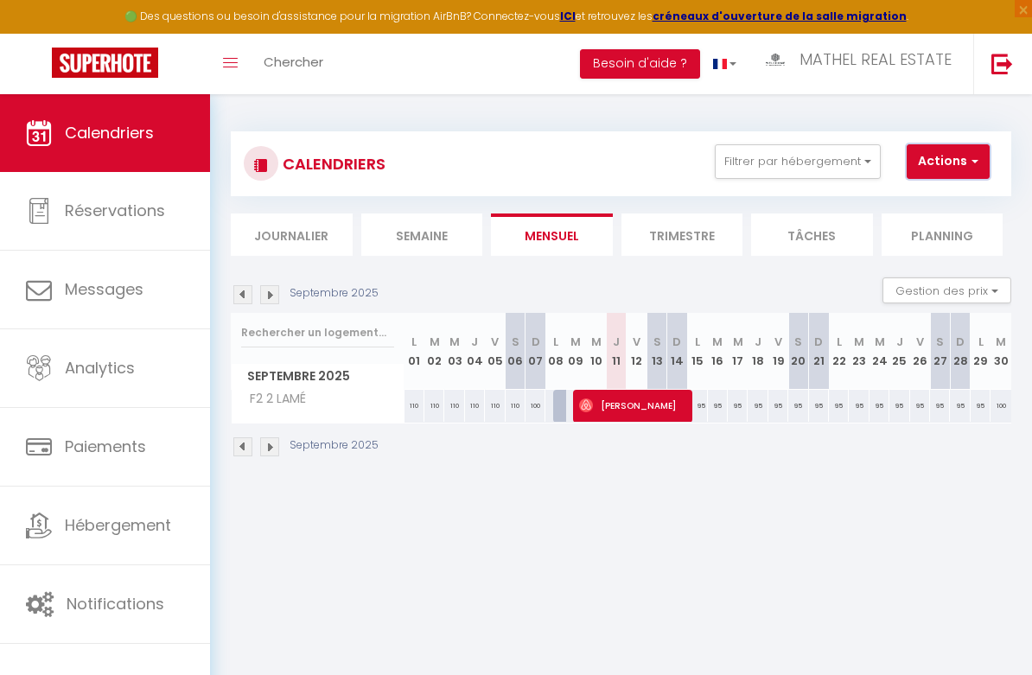
click at [964, 167] on button "Actions" at bounding box center [948, 161] width 83 height 35
click at [624, 141] on div "CALENDRIERS Filtrer par hébergement Tous F2 2 LAMÉ F3 25 SCANDINAVES F2 6 [PERS…" at bounding box center [621, 163] width 780 height 65
click at [703, 403] on div "95" at bounding box center [697, 406] width 20 height 32
type input "95"
type input "Lun 15 Septembre 2025"
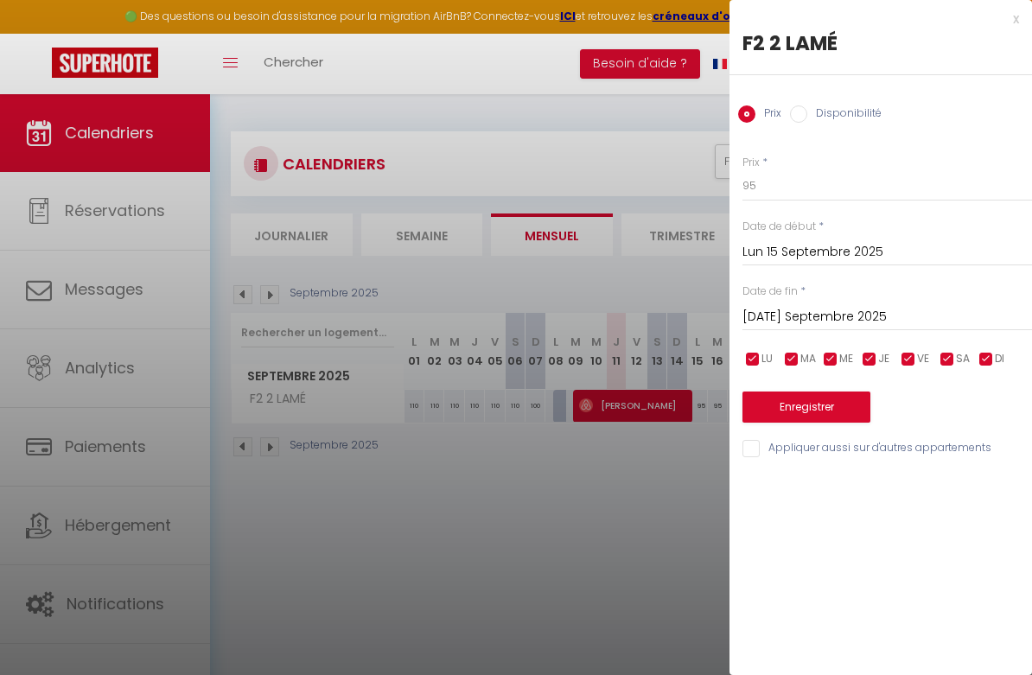
click at [856, 318] on input "[DATE] Septembre 2025" at bounding box center [887, 317] width 290 height 22
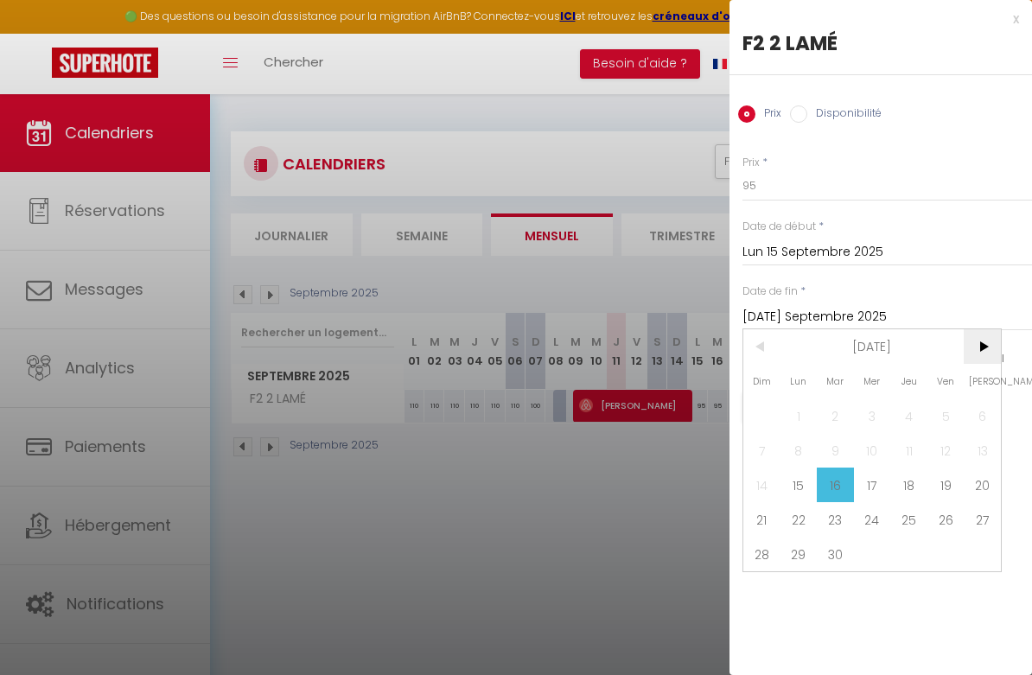
click at [978, 345] on span ">" at bounding box center [982, 346] width 37 height 35
click at [982, 357] on span ">" at bounding box center [982, 346] width 37 height 35
drag, startPoint x: 804, startPoint y: 455, endPoint x: 801, endPoint y: 433, distance: 21.8
click at [803, 455] on span "3" at bounding box center [798, 450] width 37 height 35
type input "Lun 03 Novembre 2025"
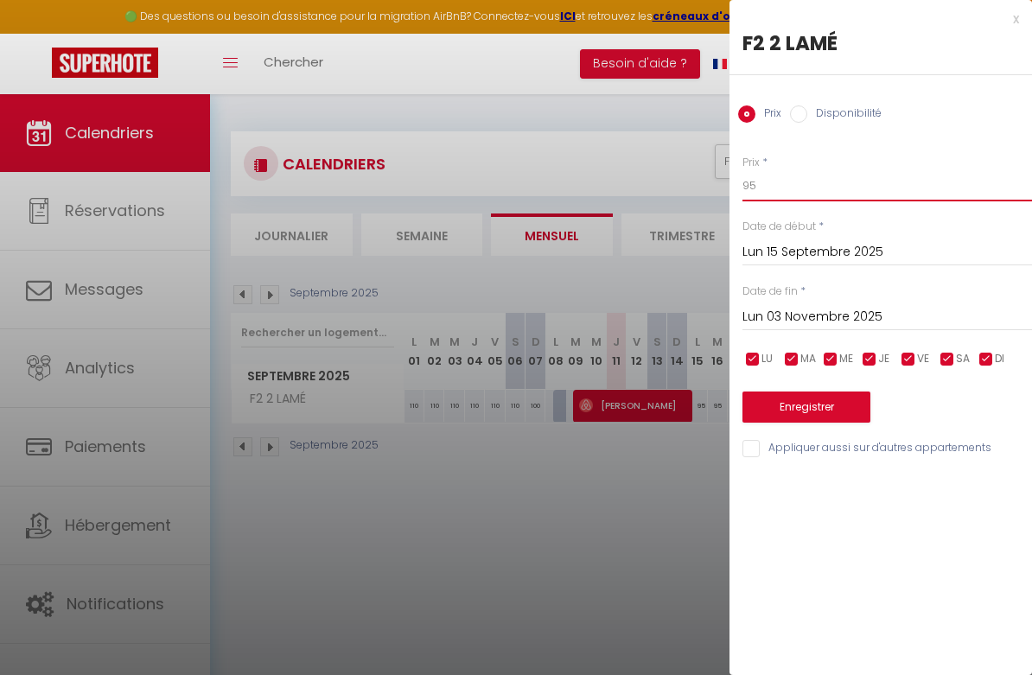
click at [778, 193] on input "95" at bounding box center [887, 185] width 290 height 31
type input "90"
click at [799, 409] on button "Enregistrer" at bounding box center [806, 407] width 128 height 31
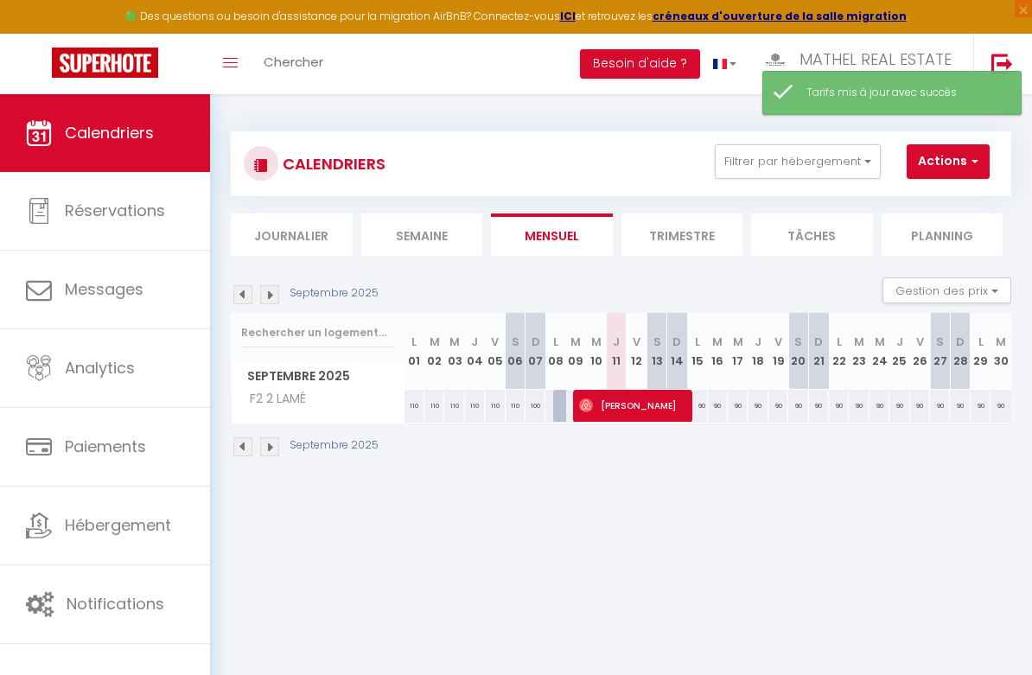
click at [271, 295] on img at bounding box center [269, 294] width 19 height 19
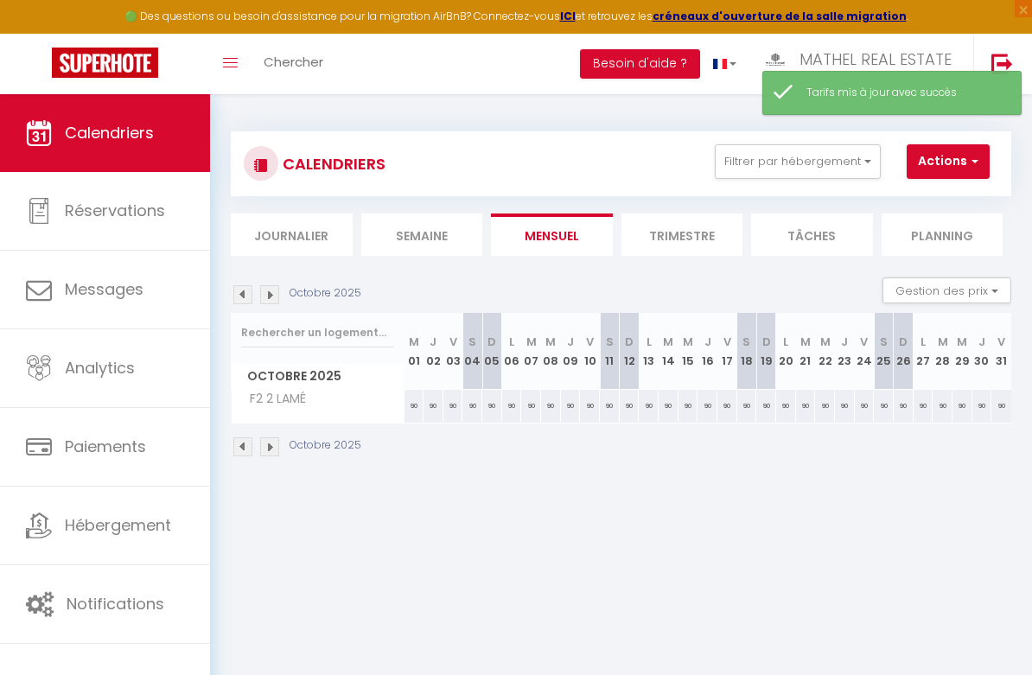
click at [271, 295] on img at bounding box center [269, 294] width 19 height 19
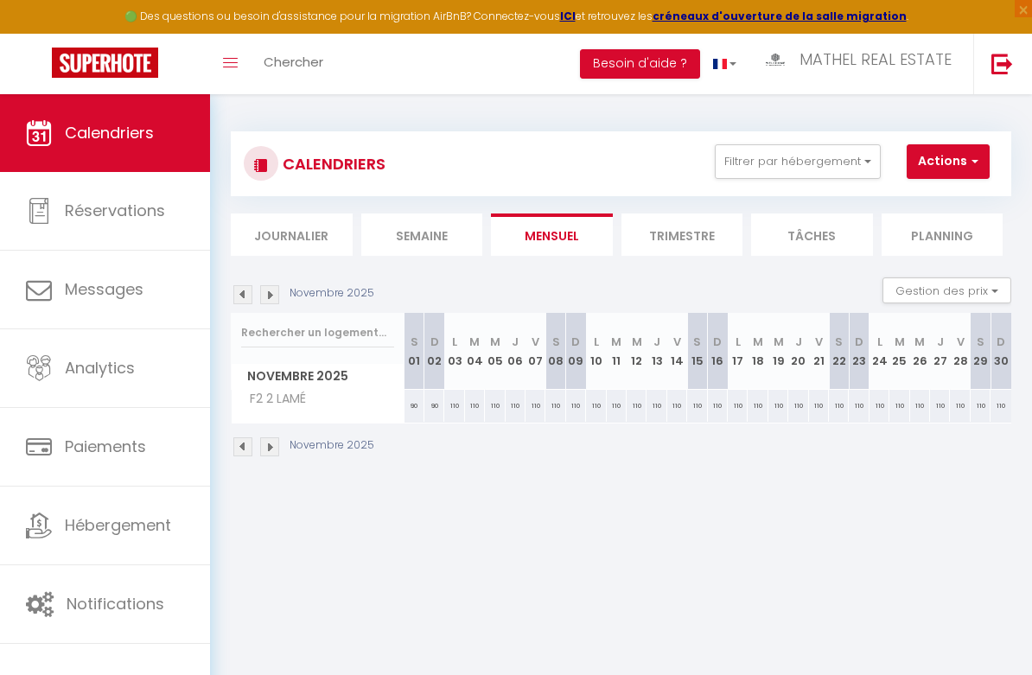
click at [417, 401] on div "90" at bounding box center [414, 406] width 20 height 32
type input "90"
type input "[PERSON_NAME] 01 Novembre 2025"
type input "Dim 02 Novembre 2025"
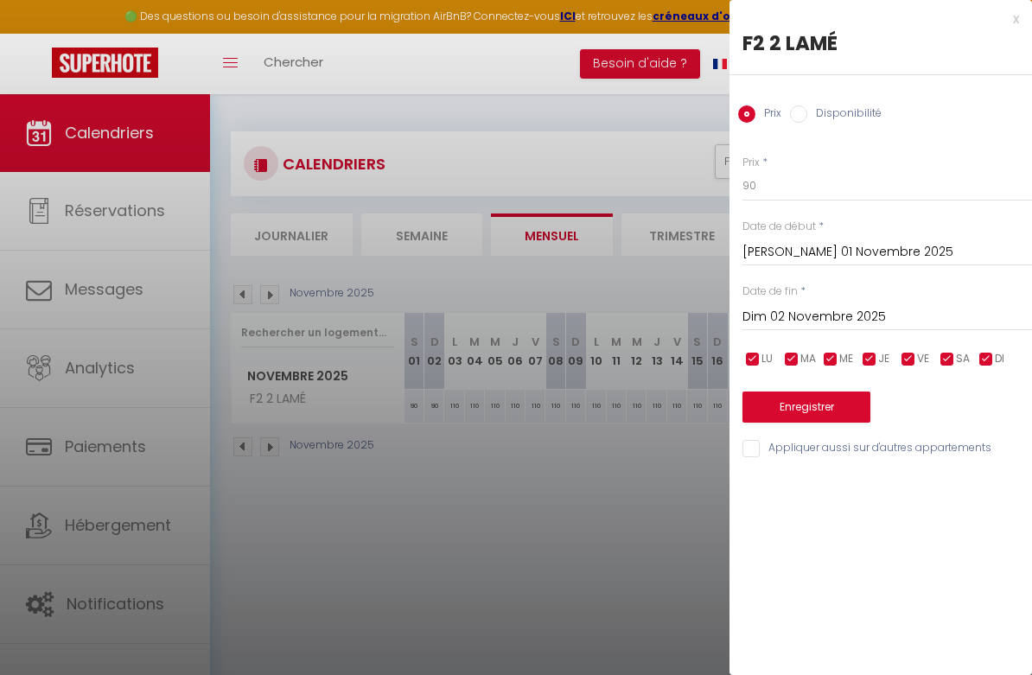
click at [868, 313] on input "Dim 02 Novembre 2025" at bounding box center [887, 317] width 290 height 22
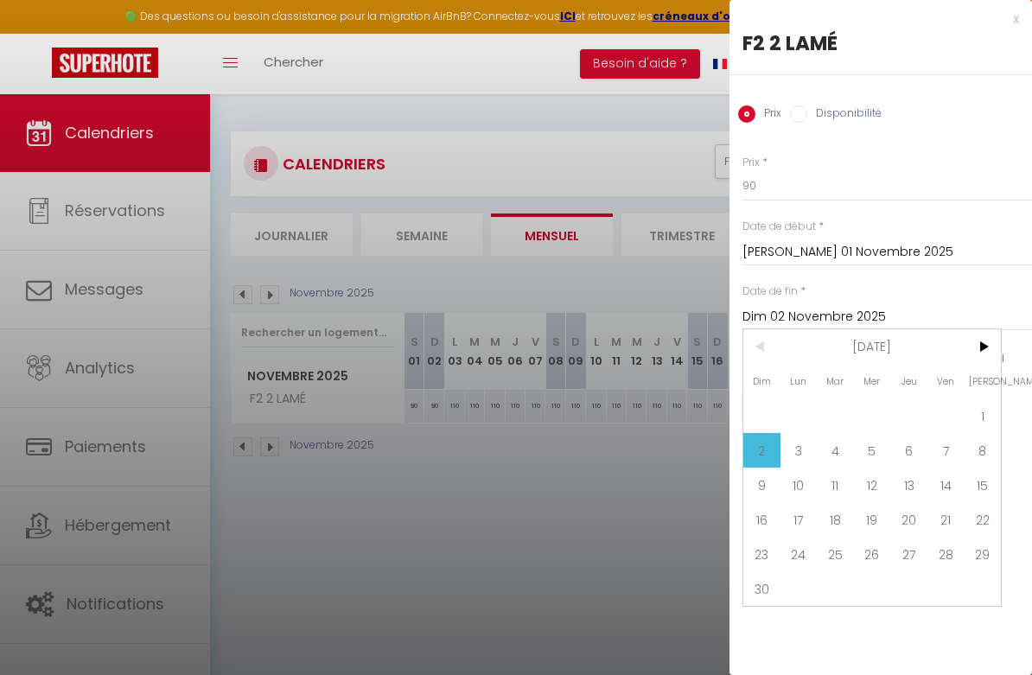
click at [538, 460] on div at bounding box center [516, 337] width 1032 height 675
